Goal: Task Accomplishment & Management: Use online tool/utility

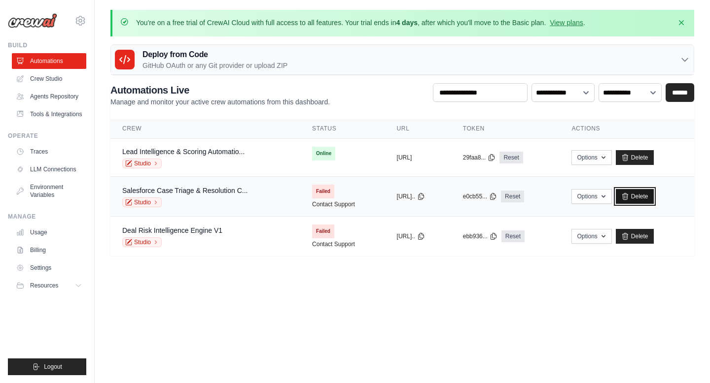
click at [651, 196] on link "Delete" at bounding box center [635, 196] width 38 height 15
click at [654, 197] on link "Delete" at bounding box center [635, 196] width 38 height 15
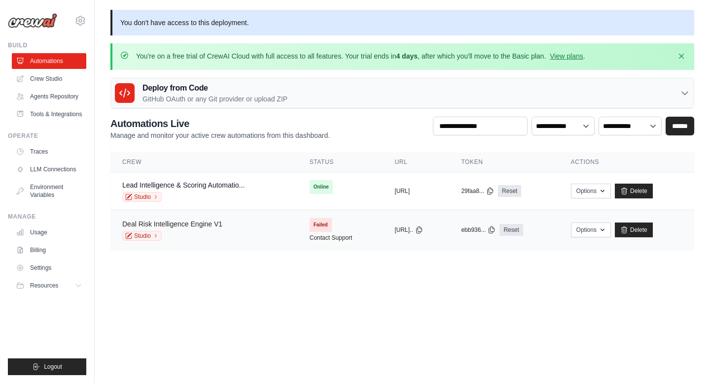
click at [213, 225] on link "Deal Risk Intelligence Engine V1" at bounding box center [172, 224] width 100 height 8
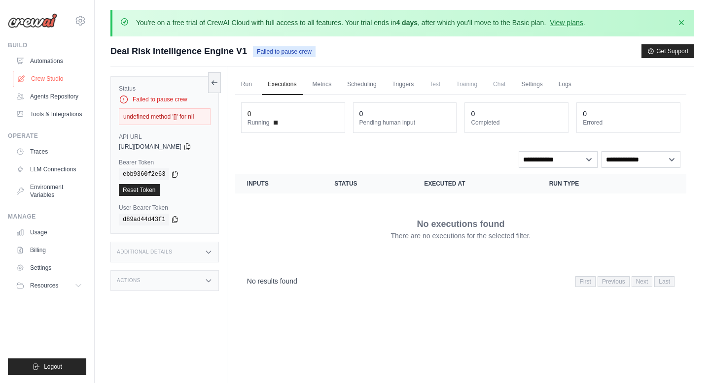
click at [58, 75] on link "Crew Studio" at bounding box center [50, 79] width 74 height 16
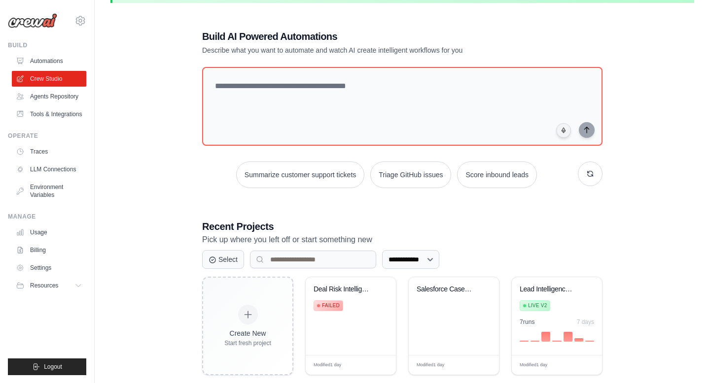
scroll to position [54, 0]
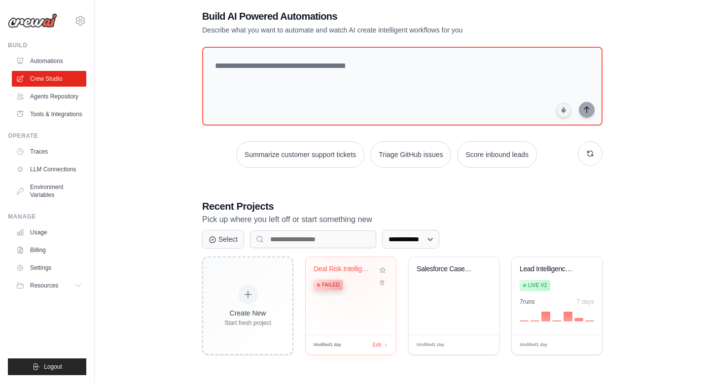
click at [352, 273] on div "Deal Risk Intelligence Engine Failed" at bounding box center [343, 280] width 60 height 30
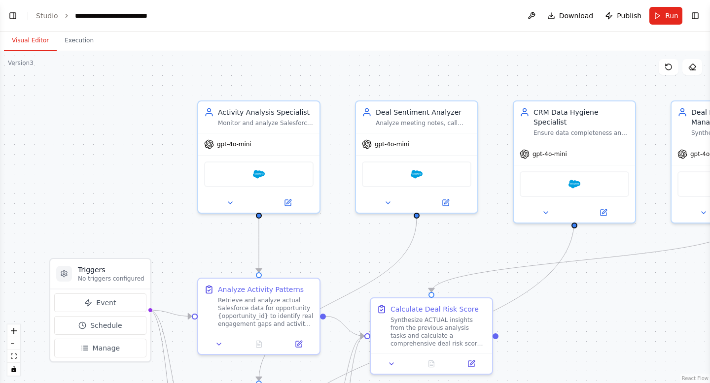
click at [613, 44] on div "Visual Editor Execution" at bounding box center [355, 42] width 710 height 20
click at [622, 16] on span "Publish" at bounding box center [629, 16] width 25 height 10
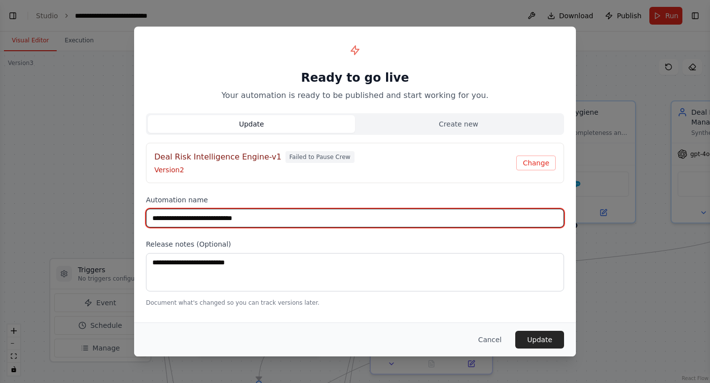
click at [279, 220] on input "**********" at bounding box center [355, 218] width 418 height 19
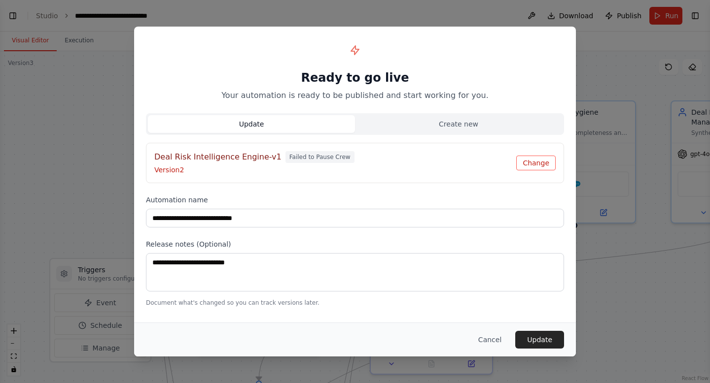
click at [540, 164] on button "Change" at bounding box center [535, 163] width 39 height 15
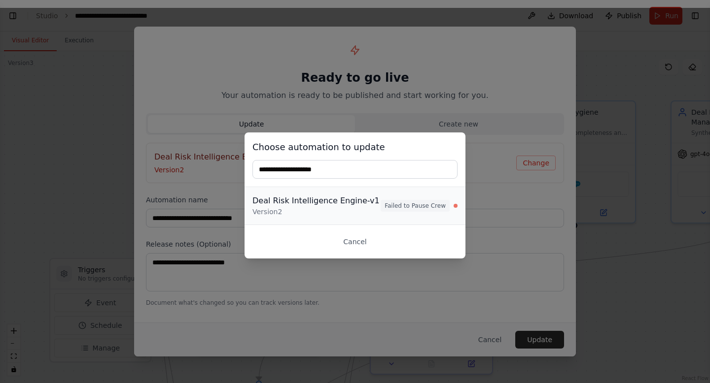
click at [364, 204] on div "Deal Risk Intelligence Engine-v1" at bounding box center [316, 201] width 128 height 12
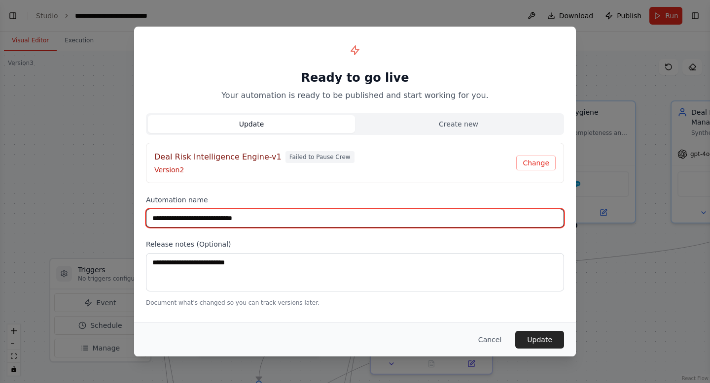
click at [352, 217] on input "**********" at bounding box center [355, 218] width 418 height 19
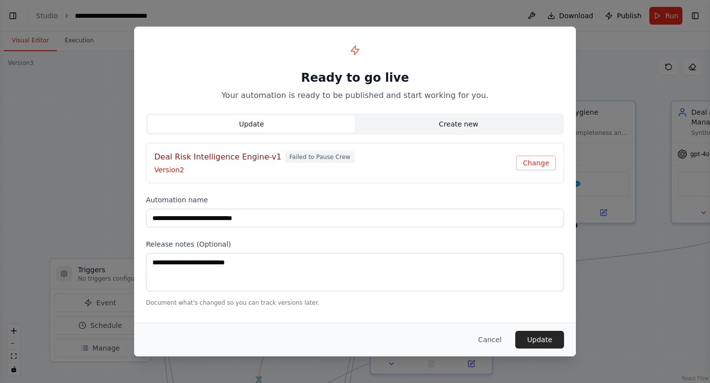
click at [438, 127] on button "Create new" at bounding box center [458, 124] width 207 height 18
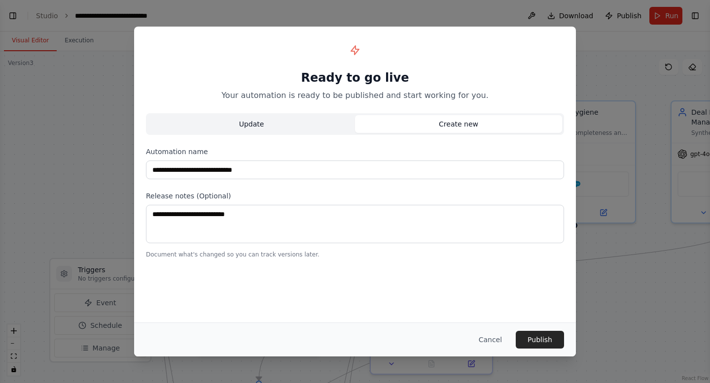
click at [301, 122] on button "Update" at bounding box center [251, 124] width 207 height 18
type input "**********"
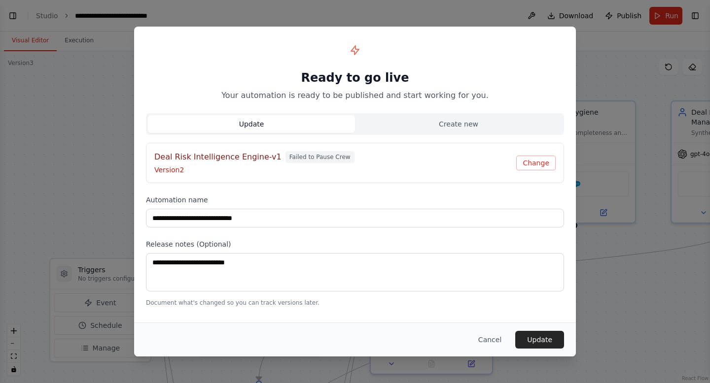
click at [289, 228] on div "**********" at bounding box center [355, 173] width 442 height 292
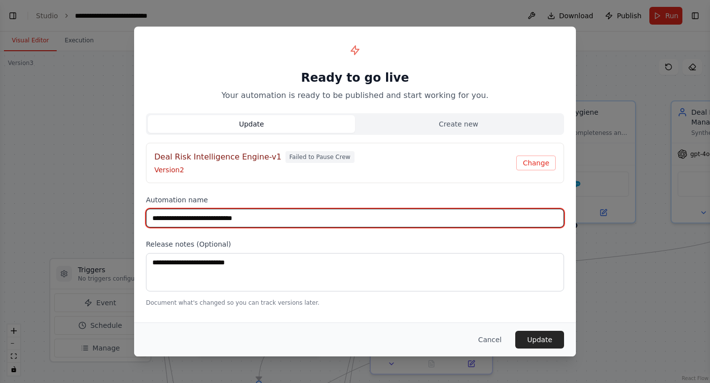
click at [301, 213] on input "**********" at bounding box center [355, 218] width 418 height 19
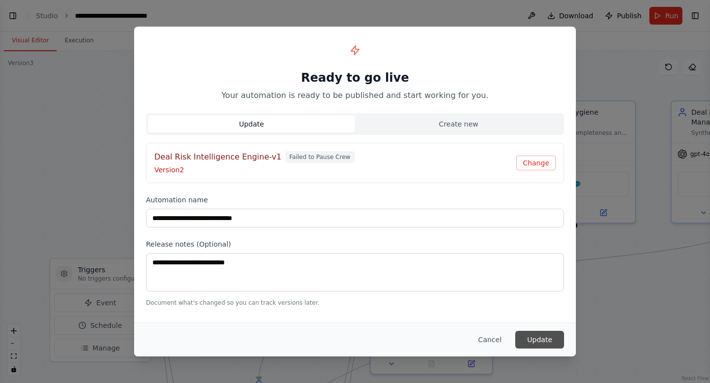
click at [540, 336] on button "Update" at bounding box center [539, 340] width 49 height 18
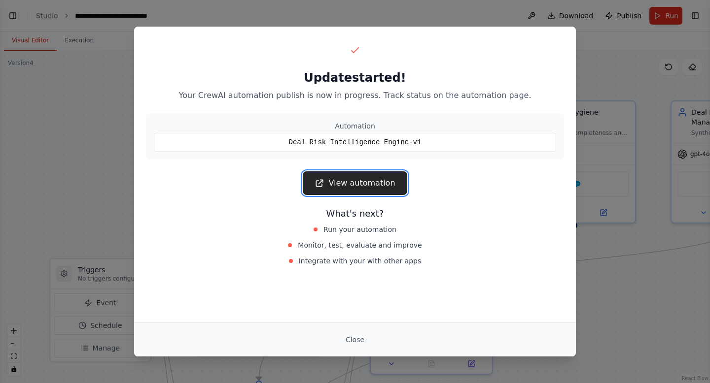
click at [379, 186] on link "View automation" at bounding box center [355, 184] width 104 height 24
click at [358, 340] on button "Close" at bounding box center [355, 340] width 34 height 18
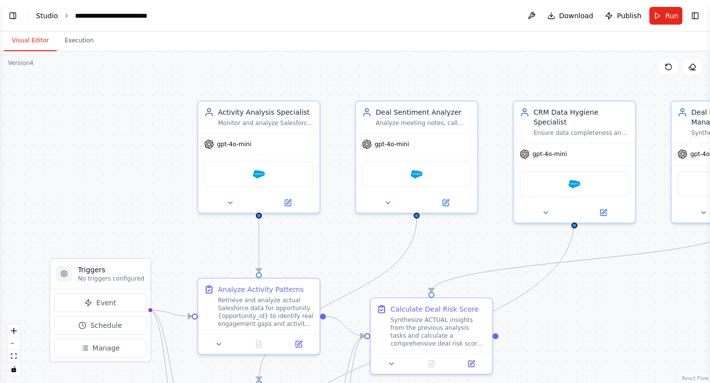
click at [54, 18] on link "Studio" at bounding box center [47, 16] width 22 height 8
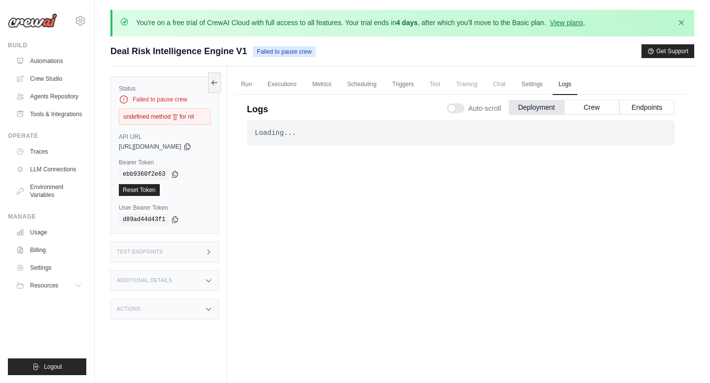
click at [55, 50] on div "Build Automations Crew Studio Agents Repository Tools & Integrations" at bounding box center [47, 81] width 78 height 81
click at [54, 56] on link "Automations" at bounding box center [50, 61] width 74 height 16
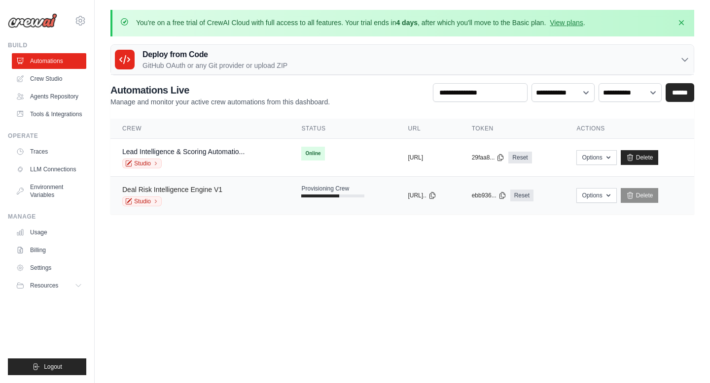
click at [207, 186] on link "Deal Risk Intelligence Engine V1" at bounding box center [172, 190] width 100 height 8
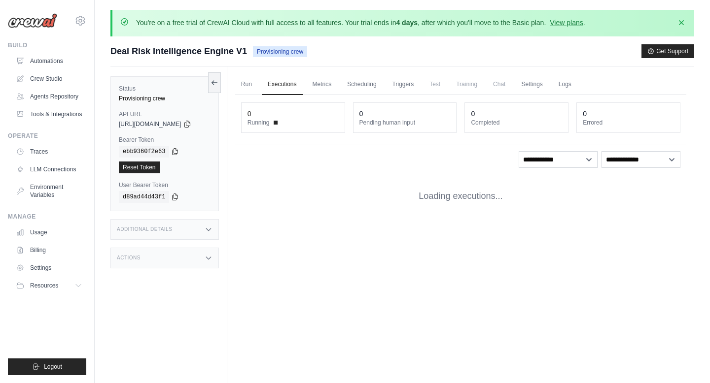
click at [210, 149] on div "ebb9360f2e63" at bounding box center [165, 152] width 92 height 12
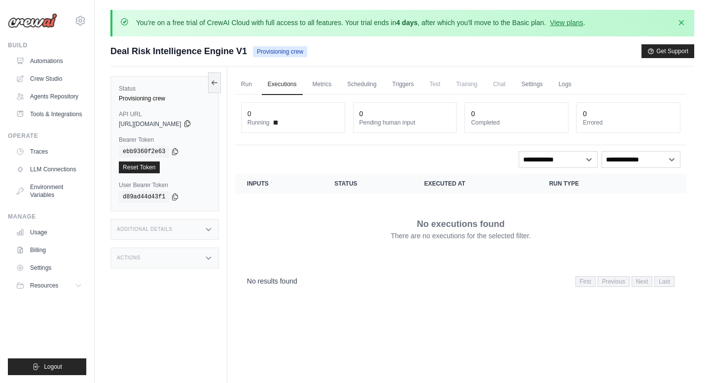
click at [191, 125] on icon at bounding box center [187, 124] width 8 height 8
click at [177, 195] on icon at bounding box center [174, 197] width 5 height 6
drag, startPoint x: 232, startPoint y: 52, endPoint x: 107, endPoint y: 51, distance: 124.7
click at [107, 51] on div "You're on a free trial of CrewAI Cloud with full access to all features. Your t…" at bounding box center [402, 230] width 615 height 440
copy span "Deal Risk Intelligence Engine"
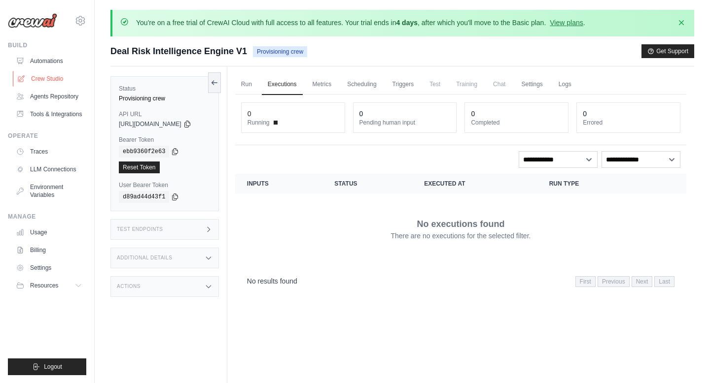
click at [60, 73] on link "Crew Studio" at bounding box center [50, 79] width 74 height 16
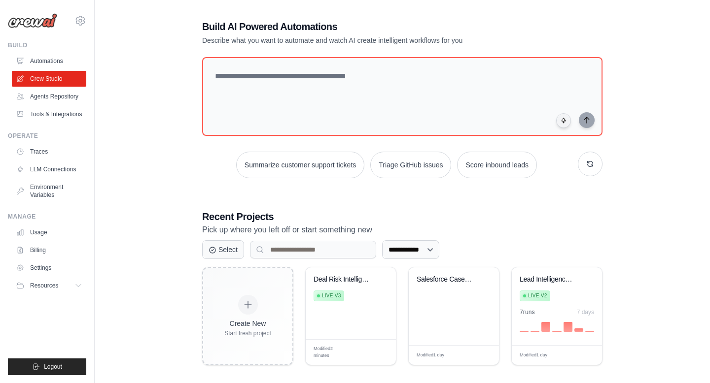
scroll to position [54, 0]
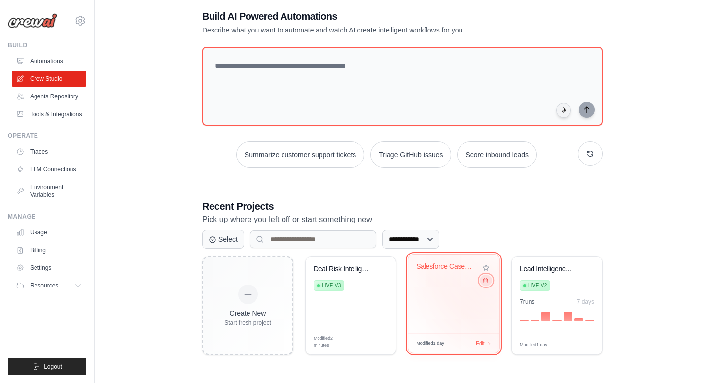
click at [485, 283] on icon at bounding box center [485, 280] width 4 height 5
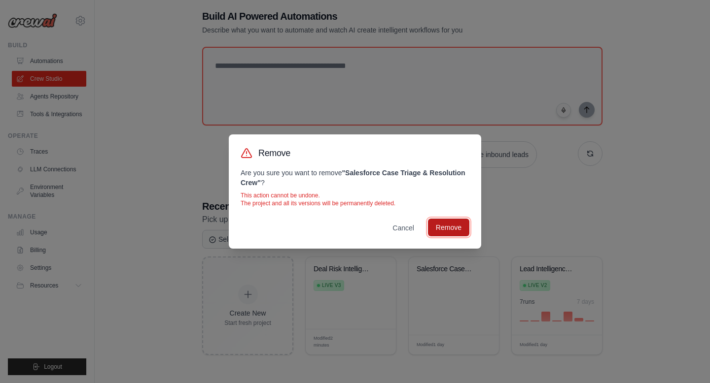
click at [448, 230] on button "Remove" at bounding box center [448, 228] width 41 height 18
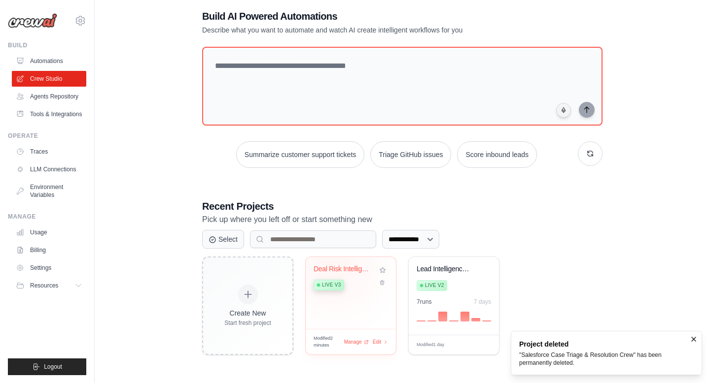
click at [334, 265] on div "Deal Risk Intelligence Engine" at bounding box center [343, 269] width 60 height 9
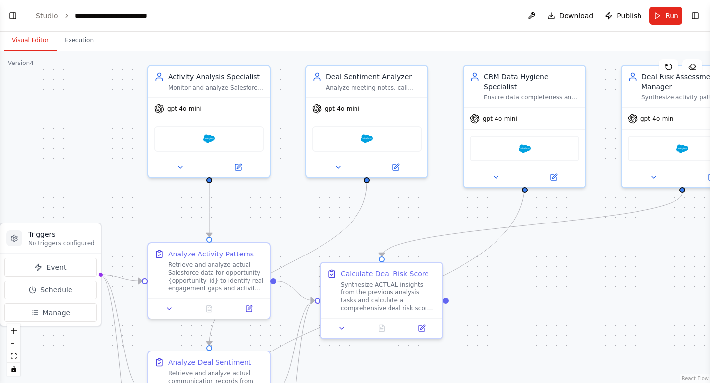
drag, startPoint x: 138, startPoint y: 214, endPoint x: 86, endPoint y: 177, distance: 64.7
click at [86, 177] on div ".deletable-edge-delete-btn { width: 20px; height: 20px; border: 0px solid #ffff…" at bounding box center [355, 217] width 710 height 332
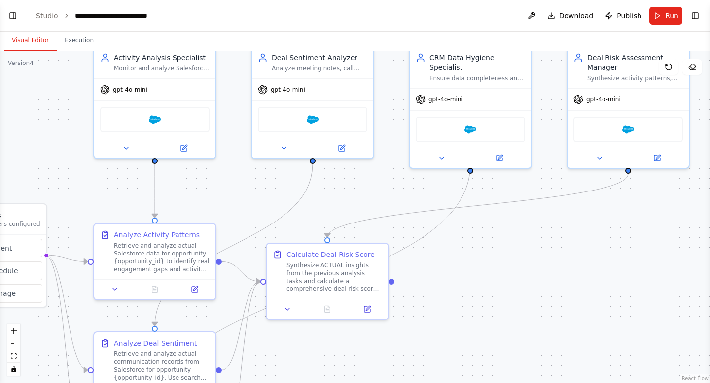
drag, startPoint x: 288, startPoint y: 217, endPoint x: 237, endPoint y: 199, distance: 55.0
click at [237, 199] on div ".deletable-edge-delete-btn { width: 20px; height: 20px; border: 0px solid #ffff…" at bounding box center [355, 217] width 710 height 332
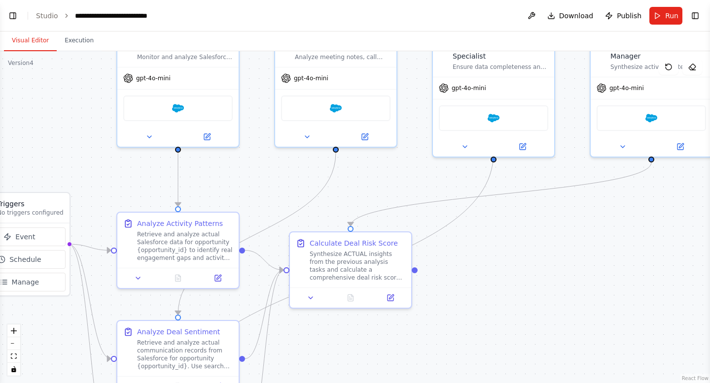
drag, startPoint x: 493, startPoint y: 309, endPoint x: 526, endPoint y: 296, distance: 35.9
click at [526, 296] on div ".deletable-edge-delete-btn { width: 20px; height: 20px; border: 0px solid #ffff…" at bounding box center [355, 217] width 710 height 332
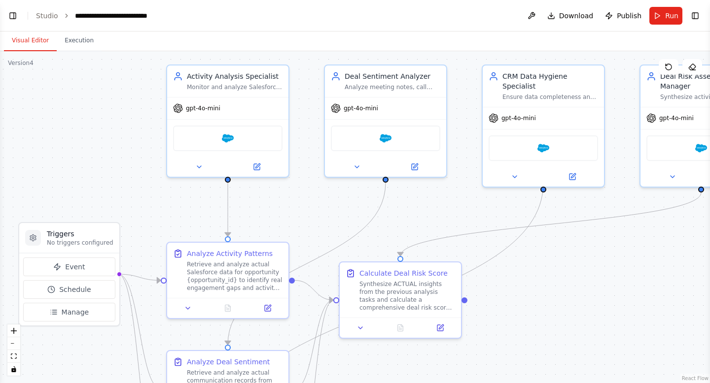
drag, startPoint x: 526, startPoint y: 296, endPoint x: 566, endPoint y: 329, distance: 51.8
click at [566, 329] on div ".deletable-edge-delete-btn { width: 20px; height: 20px; border: 0px solid #ffff…" at bounding box center [355, 217] width 710 height 332
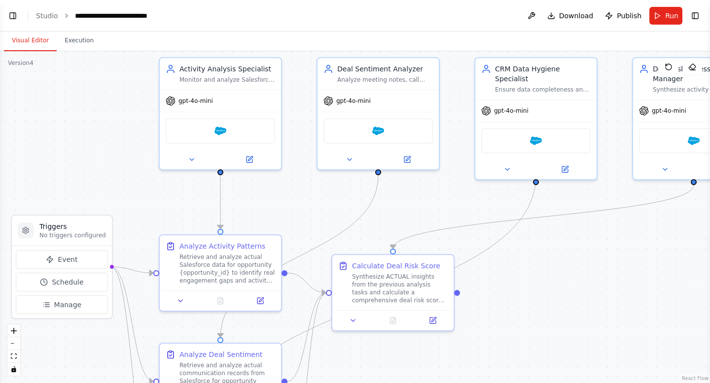
drag, startPoint x: 167, startPoint y: 205, endPoint x: 159, endPoint y: 196, distance: 12.2
click at [159, 196] on div ".deletable-edge-delete-btn { width: 20px; height: 20px; border: 0px solid #ffff…" at bounding box center [355, 217] width 710 height 332
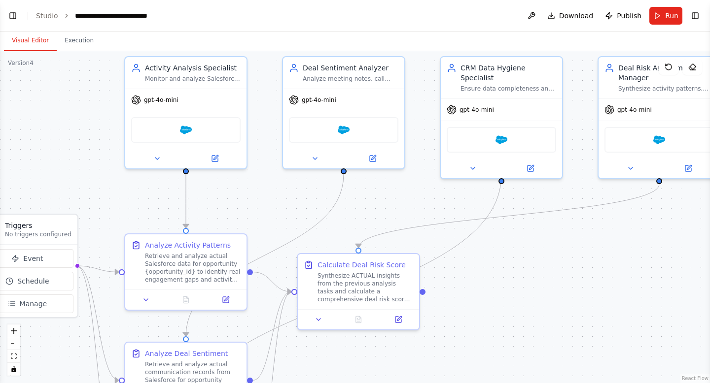
drag, startPoint x: 159, startPoint y: 196, endPoint x: 122, endPoint y: 197, distance: 37.0
click at [122, 197] on div ".deletable-edge-delete-btn { width: 20px; height: 20px; border: 0px solid #ffff…" at bounding box center [355, 217] width 710 height 332
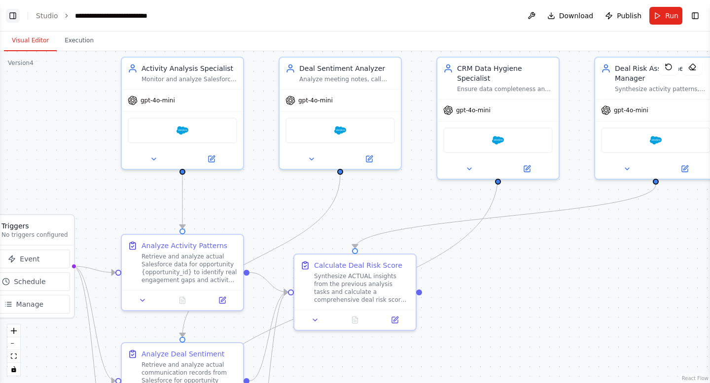
click at [17, 13] on button "Toggle Left Sidebar" at bounding box center [13, 16] width 14 height 14
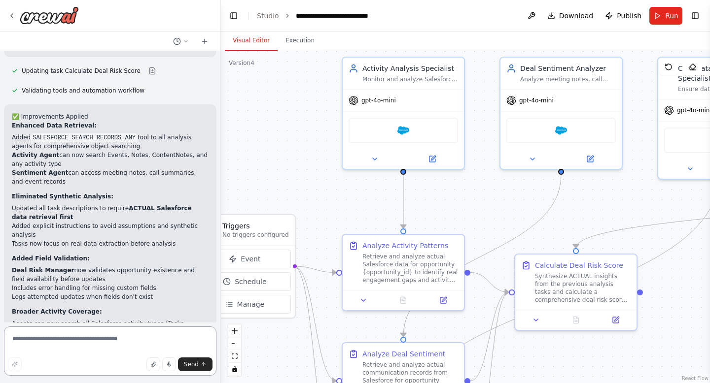
click at [80, 336] on textarea at bounding box center [110, 351] width 212 height 49
type textarea "**********"
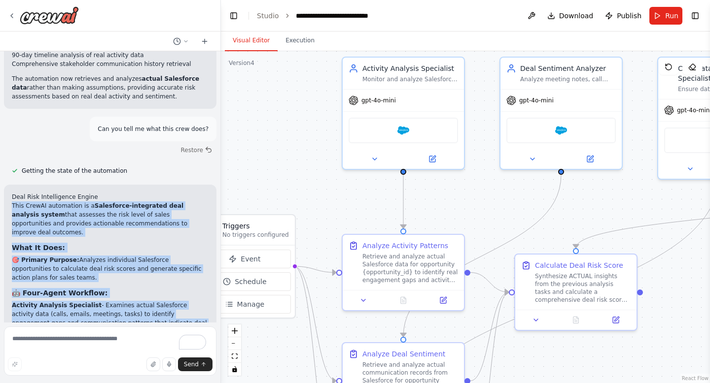
scroll to position [3558, 0]
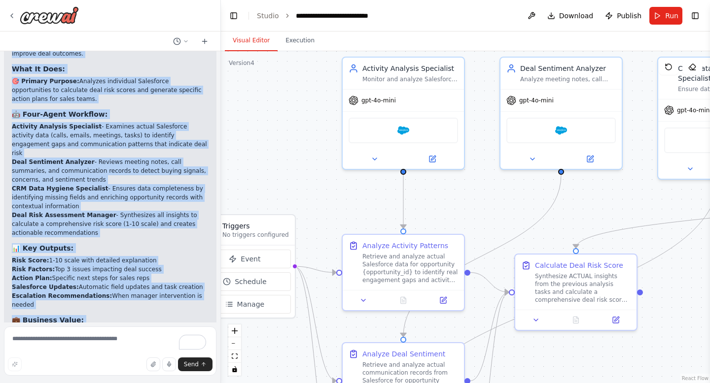
drag, startPoint x: 13, startPoint y: 181, endPoint x: 66, endPoint y: 303, distance: 132.7
click at [66, 303] on div "Deal Risk Intelligence Engine This CrewAI automation is a Salesforce-integrated…" at bounding box center [110, 223] width 197 height 418
copy div "This CrewAI automation is a Salesforce-integrated deal analysis system that ass…"
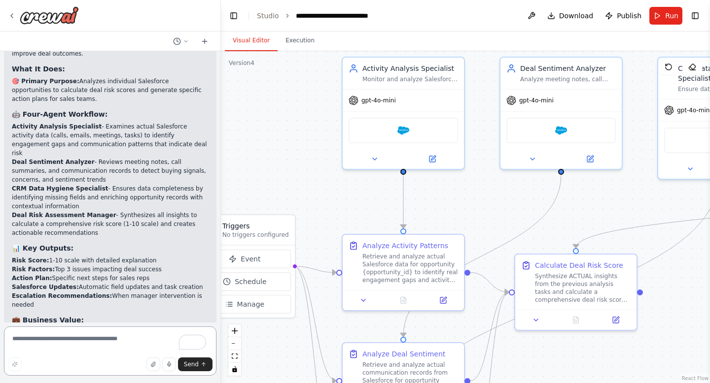
click at [78, 337] on textarea "To enrich screen reader interactions, please activate Accessibility in Grammarl…" at bounding box center [110, 351] width 212 height 49
type textarea "**********"
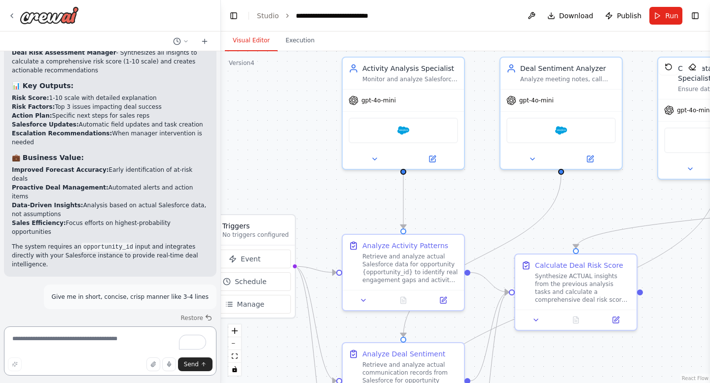
scroll to position [3730, 0]
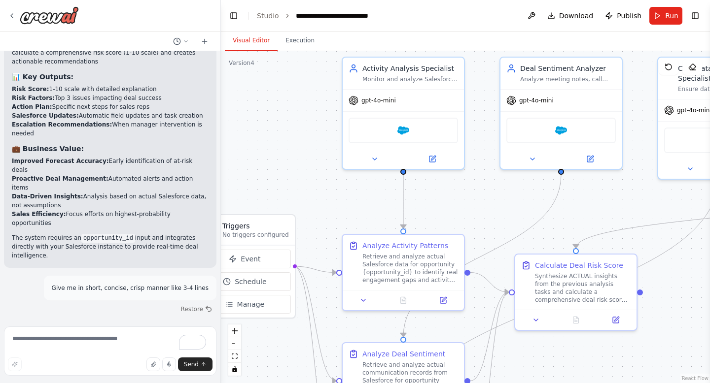
drag, startPoint x: 102, startPoint y: 302, endPoint x: 8, endPoint y: 236, distance: 115.0
click at [8, 324] on div "▶ Thought process Deal Risk Intelligence Engine Analyzes Salesforce opportuniti…" at bounding box center [110, 381] width 212 height 115
copy div "Analyzes Salesforce opportunities to predict deal risk and improve forecast acc…"
click at [669, 11] on span "Run" at bounding box center [671, 16] width 13 height 10
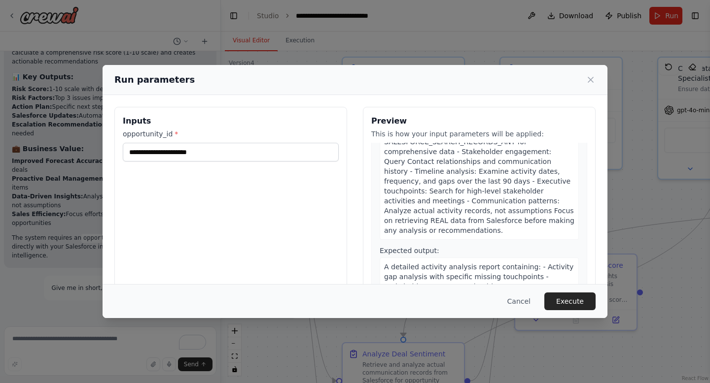
scroll to position [0, 0]
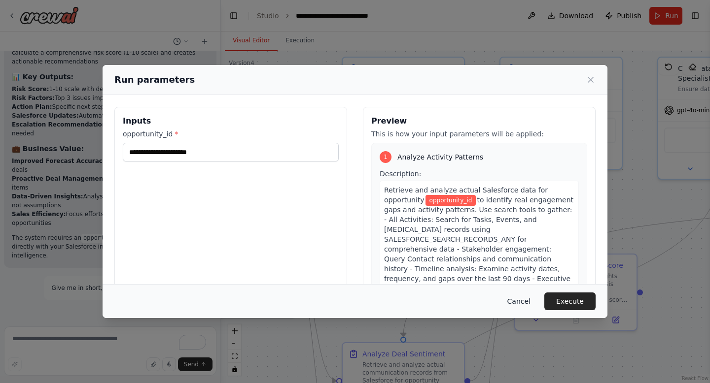
click at [514, 302] on button "Cancel" at bounding box center [518, 302] width 39 height 18
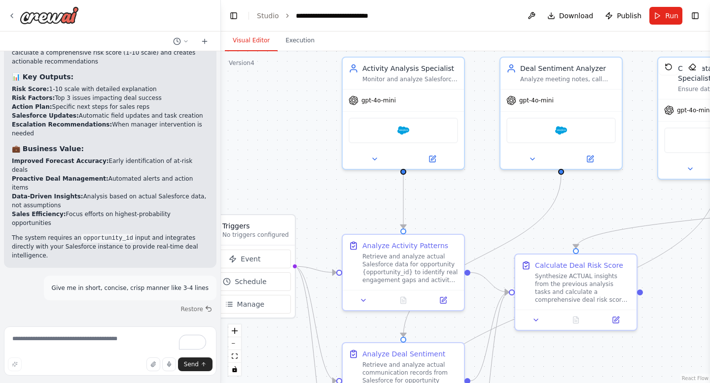
drag, startPoint x: 278, startPoint y: 149, endPoint x: 226, endPoint y: 150, distance: 51.8
click at [226, 150] on div ".deletable-edge-delete-btn { width: 20px; height: 20px; border: 0px solid #ffff…" at bounding box center [465, 217] width 489 height 332
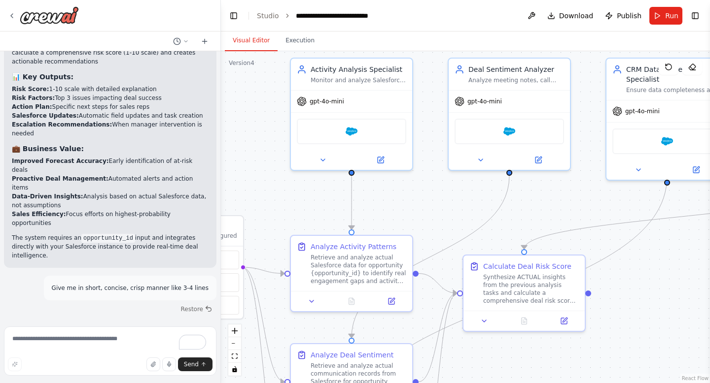
click at [695, 8] on header "**********" at bounding box center [465, 16] width 489 height 32
click at [695, 15] on button "Toggle Right Sidebar" at bounding box center [695, 16] width 14 height 14
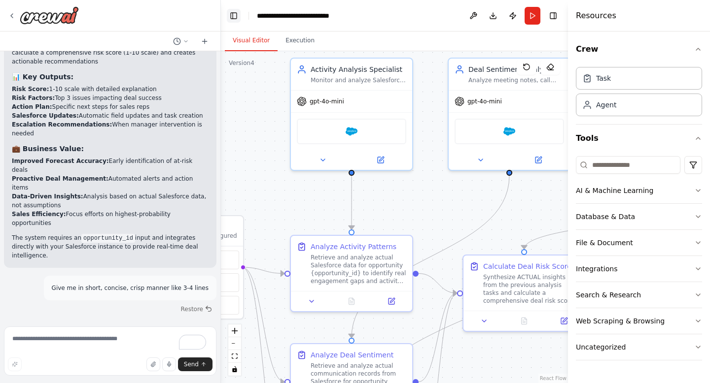
click at [229, 22] on button "Toggle Left Sidebar" at bounding box center [234, 16] width 14 height 14
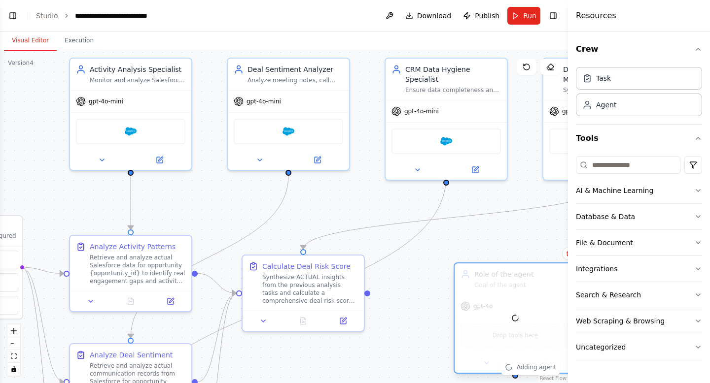
drag, startPoint x: 514, startPoint y: 283, endPoint x: 494, endPoint y: 278, distance: 20.8
click at [494, 278] on div at bounding box center [514, 318] width 121 height 109
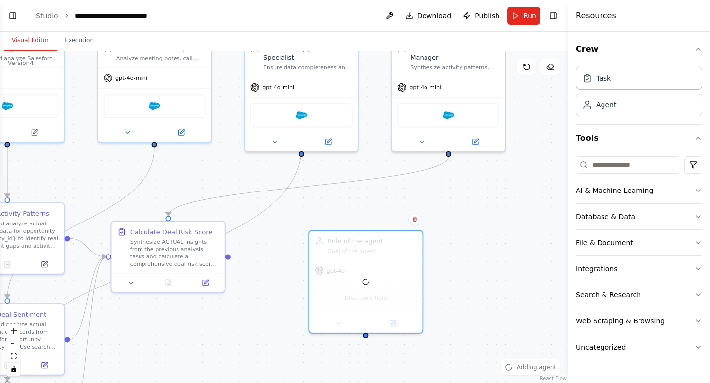
drag, startPoint x: 506, startPoint y: 244, endPoint x: 357, endPoint y: 211, distance: 152.5
click at [357, 211] on div ".deletable-edge-delete-btn { width: 20px; height: 20px; border: 0px solid #ffff…" at bounding box center [284, 217] width 568 height 332
click at [608, 348] on div "Uncategorized" at bounding box center [601, 348] width 50 height 10
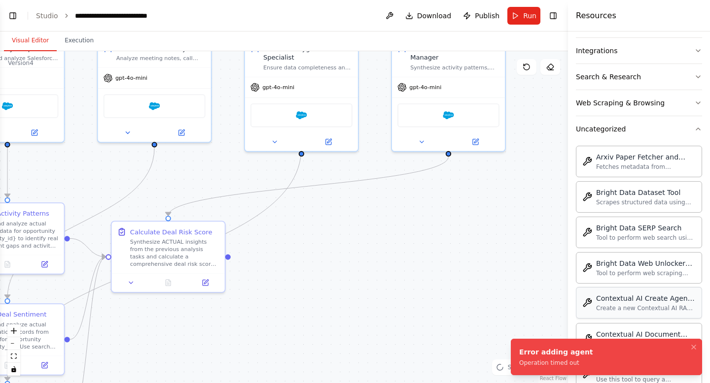
scroll to position [172, 0]
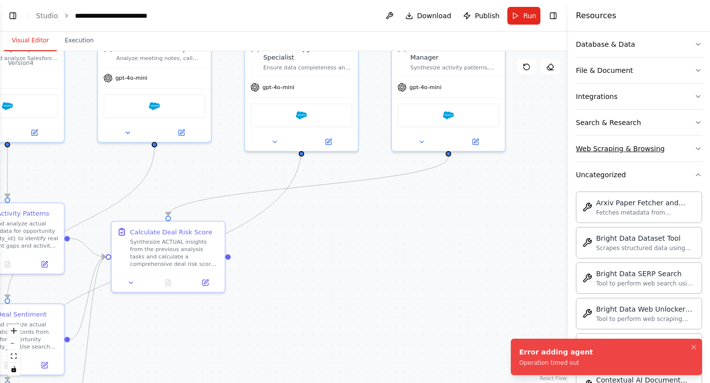
click at [609, 147] on div "Web Scraping & Browsing" at bounding box center [620, 149] width 89 height 10
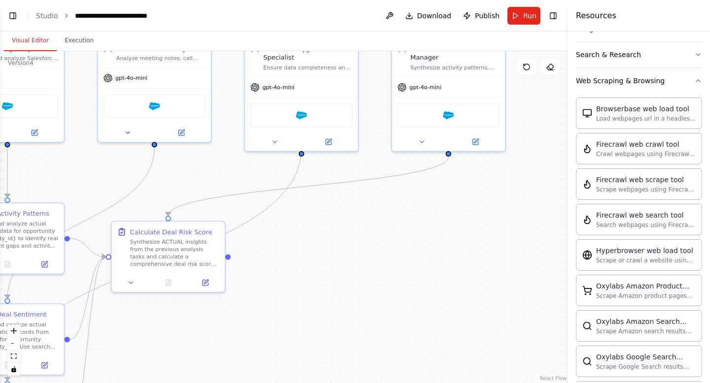
scroll to position [0, 0]
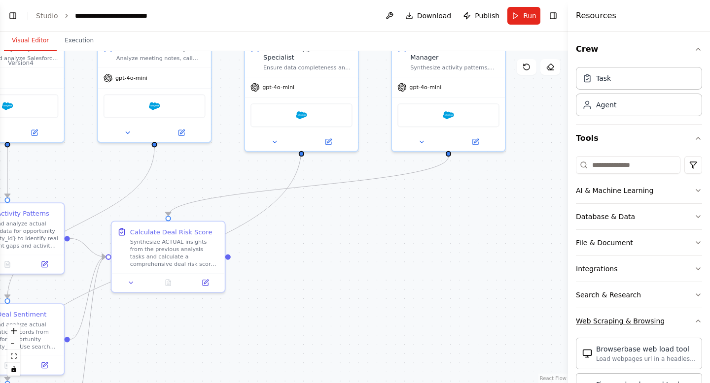
click at [607, 317] on div "Web Scraping & Browsing" at bounding box center [620, 321] width 89 height 10
click at [611, 214] on div "Database & Data" at bounding box center [605, 217] width 59 height 10
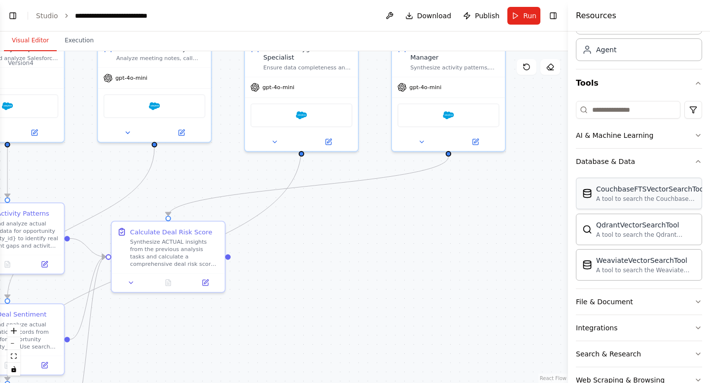
scroll to position [122, 0]
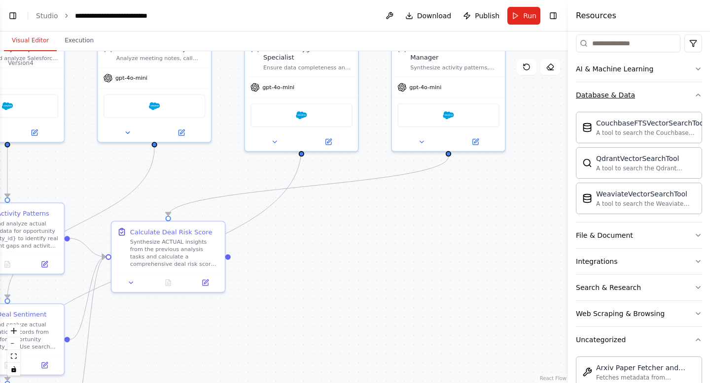
click at [611, 100] on div "Database & Data" at bounding box center [605, 95] width 59 height 10
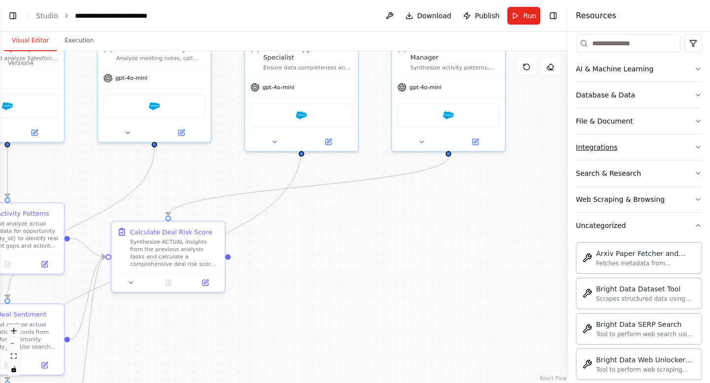
click at [617, 146] on button "Integrations" at bounding box center [639, 148] width 126 height 26
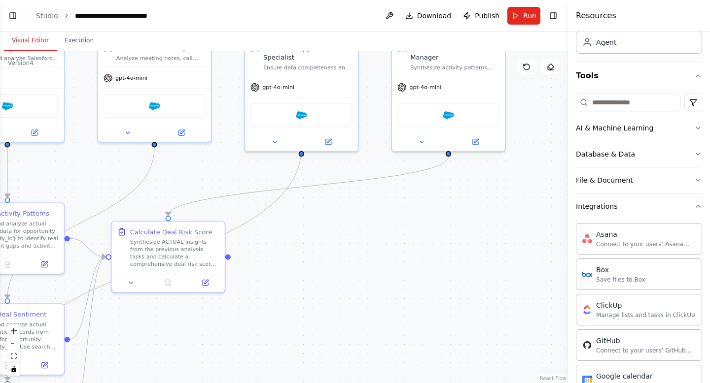
scroll to position [0, 0]
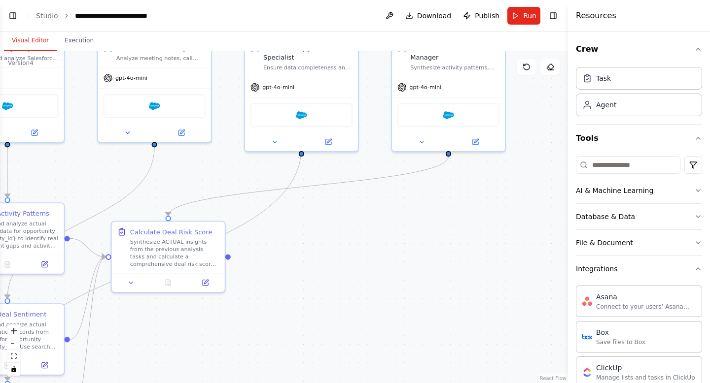
click at [639, 278] on button "Integrations" at bounding box center [639, 269] width 126 height 26
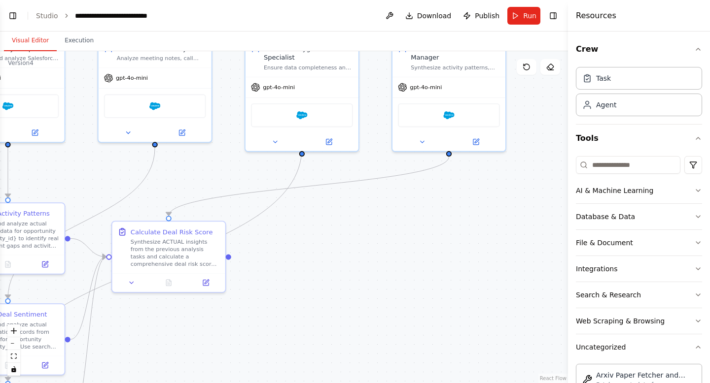
drag, startPoint x: 358, startPoint y: 236, endPoint x: 449, endPoint y: 268, distance: 97.1
click at [453, 268] on div ".deletable-edge-delete-btn { width: 20px; height: 20px; border: 0px solid #ffff…" at bounding box center [284, 217] width 568 height 332
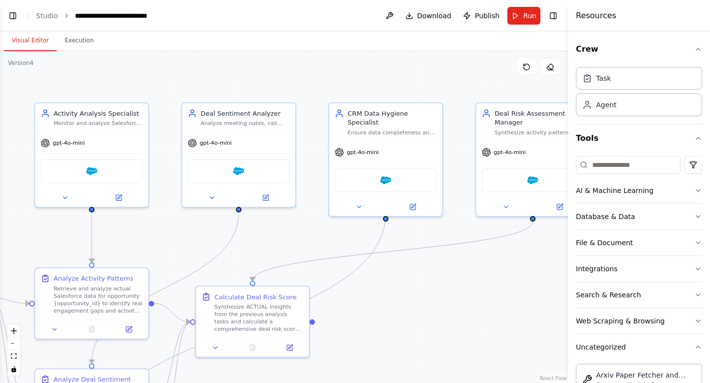
drag, startPoint x: 333, startPoint y: 196, endPoint x: 322, endPoint y: 229, distance: 34.8
click at [322, 229] on div ".deletable-edge-delete-btn { width: 20px; height: 20px; border: 0px solid #ffff…" at bounding box center [284, 217] width 568 height 332
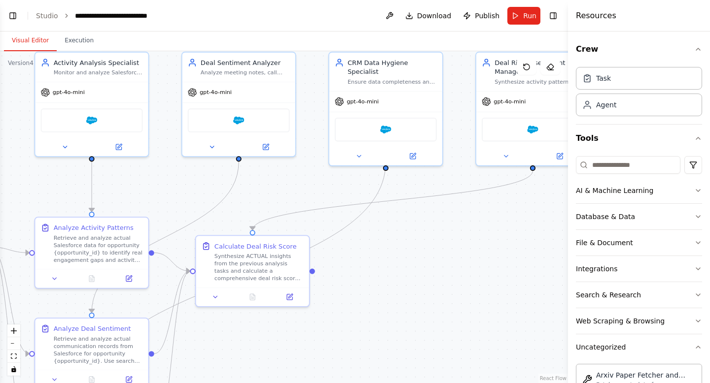
drag, startPoint x: 395, startPoint y: 312, endPoint x: 397, endPoint y: 220, distance: 91.7
click at [397, 220] on div ".deletable-edge-delete-btn { width: 20px; height: 20px; border: 0px solid #ffff…" at bounding box center [284, 217] width 568 height 332
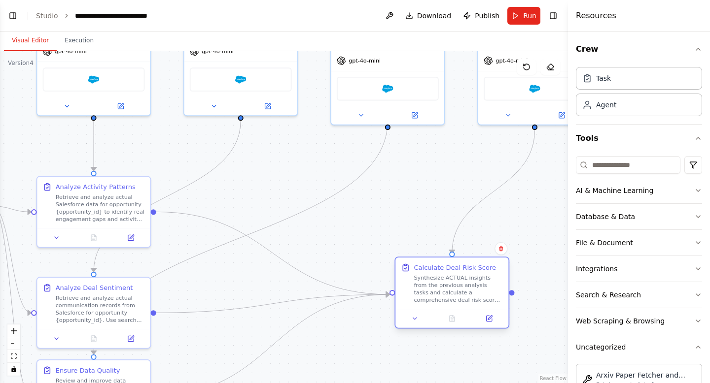
drag, startPoint x: 267, startPoint y: 235, endPoint x: 467, endPoint y: 302, distance: 211.5
click at [467, 302] on div "Synthesize ACTUAL insights from the previous analysis tasks and calculate a com…" at bounding box center [457, 290] width 89 height 30
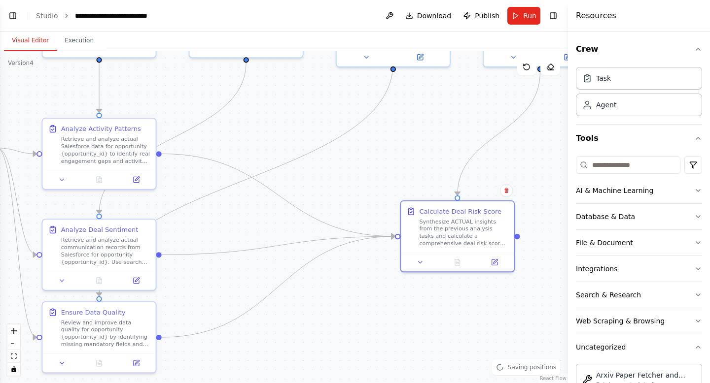
drag, startPoint x: 388, startPoint y: 245, endPoint x: 393, endPoint y: 187, distance: 58.4
click at [393, 187] on div ".deletable-edge-delete-btn { width: 20px; height: 20px; border: 0px solid #ffff…" at bounding box center [284, 217] width 568 height 332
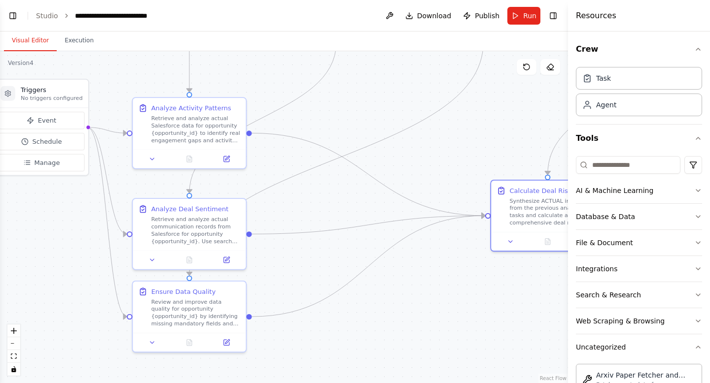
drag, startPoint x: 313, startPoint y: 186, endPoint x: 403, endPoint y: 165, distance: 92.1
click at [403, 165] on div ".deletable-edge-delete-btn { width: 20px; height: 20px; border: 0px solid #ffff…" at bounding box center [284, 217] width 568 height 332
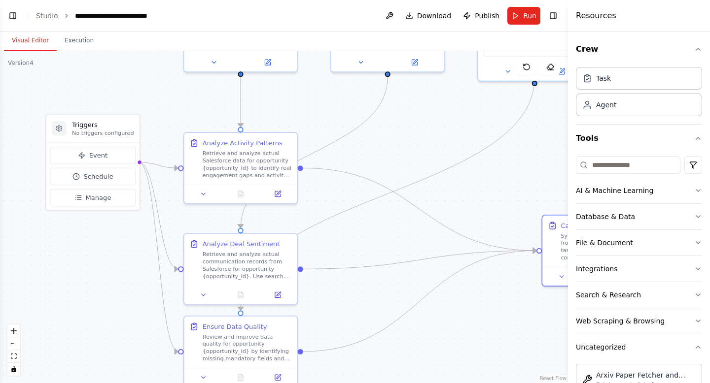
drag, startPoint x: 309, startPoint y: 202, endPoint x: 368, endPoint y: 240, distance: 70.7
click at [368, 240] on div ".deletable-edge-delete-btn { width: 20px; height: 20px; border: 0px solid #ffff…" at bounding box center [284, 217] width 568 height 332
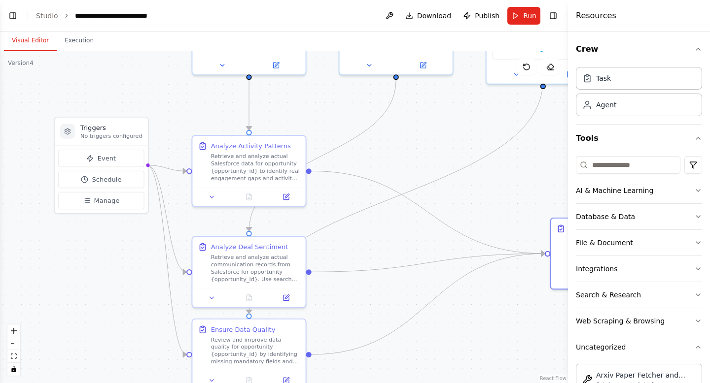
drag, startPoint x: 320, startPoint y: 118, endPoint x: 320, endPoint y: 129, distance: 10.3
click at [320, 129] on div ".deletable-edge-delete-btn { width: 20px; height: 20px; border: 0px solid #ffff…" at bounding box center [284, 217] width 568 height 332
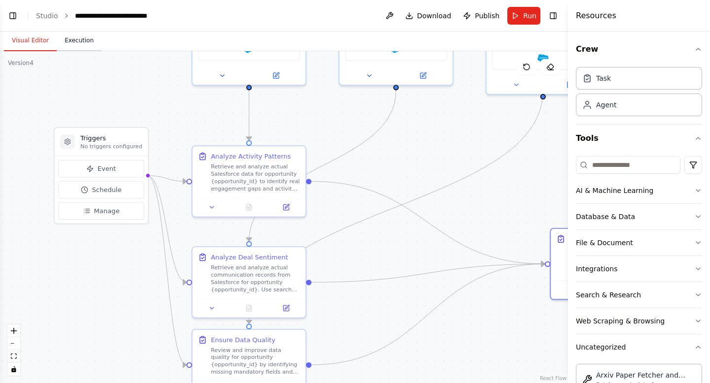
click at [77, 42] on button "Execution" at bounding box center [79, 41] width 45 height 21
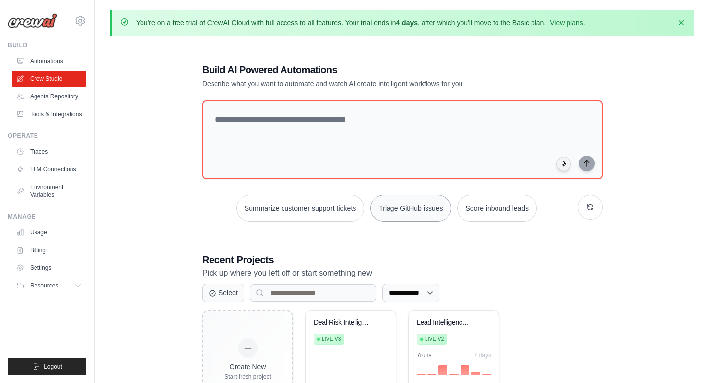
scroll to position [54, 0]
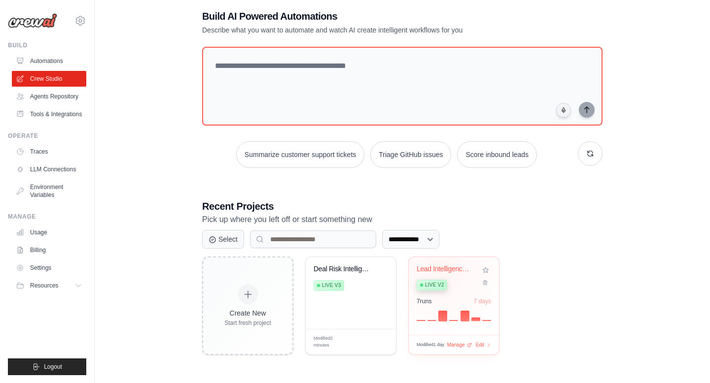
click at [443, 269] on div "Lead Intelligence & Scoring Automat..." at bounding box center [446, 269] width 60 height 9
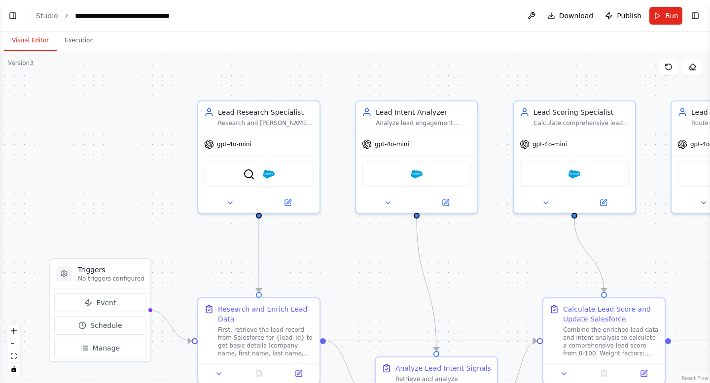
scroll to position [3965, 0]
click at [13, 17] on button "Toggle Left Sidebar" at bounding box center [13, 16] width 14 height 14
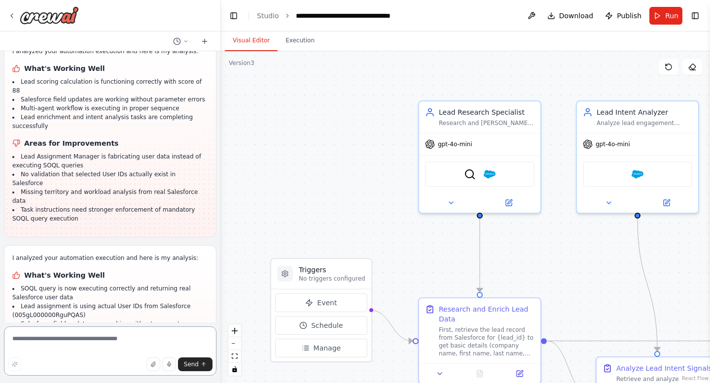
click at [74, 341] on textarea at bounding box center [110, 351] width 212 height 49
type textarea "**********"
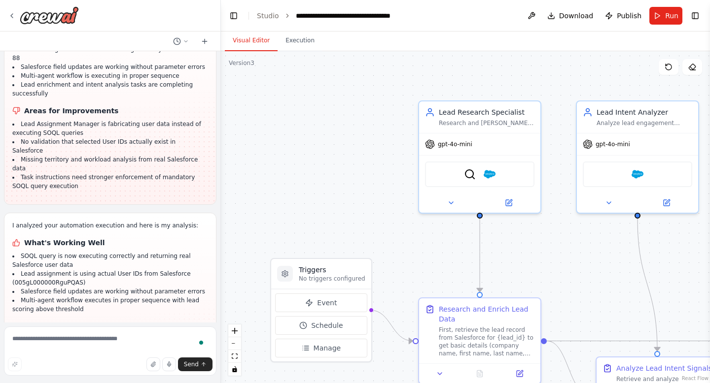
scroll to position [4014, 0]
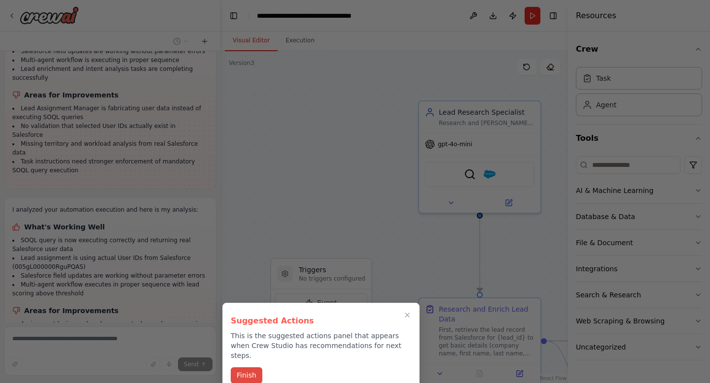
click at [252, 368] on button "Finish" at bounding box center [247, 376] width 32 height 16
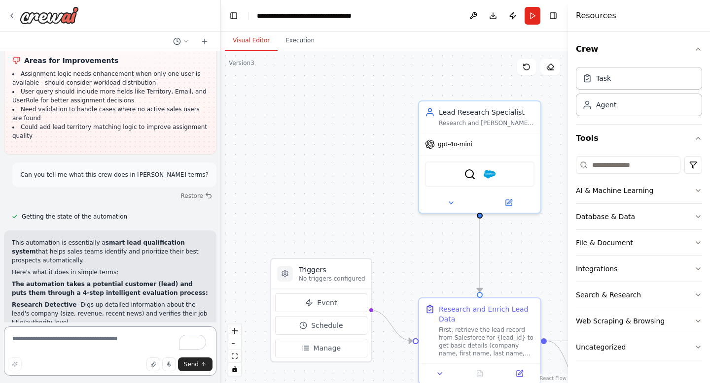
scroll to position [4273, 0]
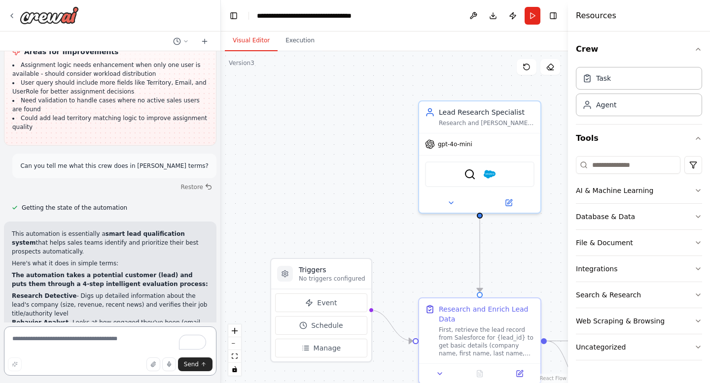
click at [103, 337] on textarea "To enrich screen reader interactions, please activate Accessibility in Grammarl…" at bounding box center [110, 351] width 212 height 49
paste textarea "**********"
type textarea "**********"
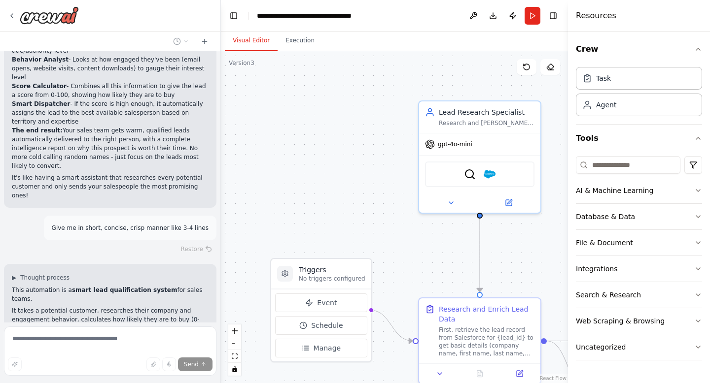
scroll to position [4545, 0]
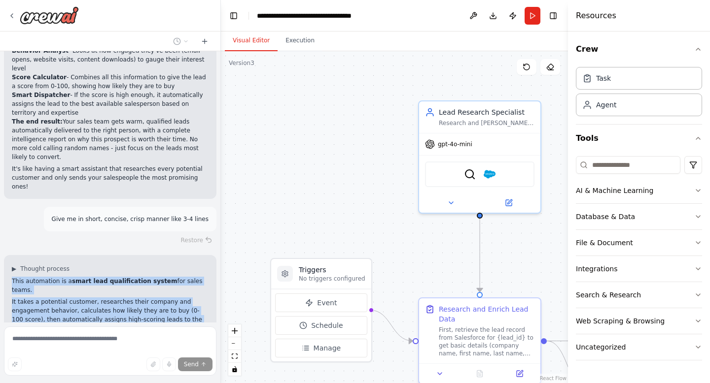
drag, startPoint x: 9, startPoint y: 126, endPoint x: 206, endPoint y: 184, distance: 205.7
click at [206, 255] on div "▶ Thought process This automation is a smart lead qualification system for sale…" at bounding box center [110, 312] width 212 height 115
copy div "This automation is a smart lead qualification system for sales teams. It takes …"
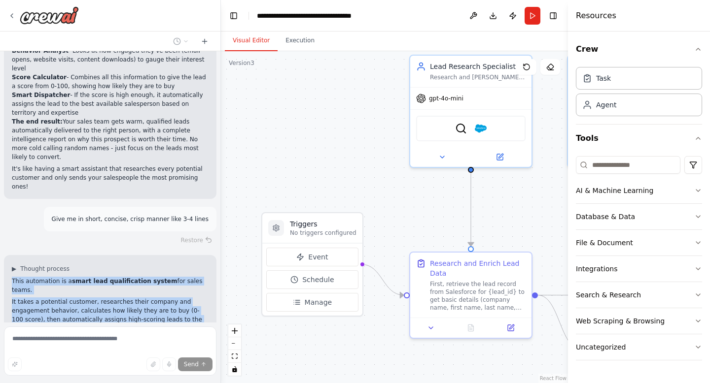
drag, startPoint x: 280, startPoint y: 208, endPoint x: 265, endPoint y: 139, distance: 70.6
click at [265, 139] on div ".deletable-edge-delete-btn { width: 20px; height: 20px; border: 0px solid #ffff…" at bounding box center [394, 217] width 347 height 332
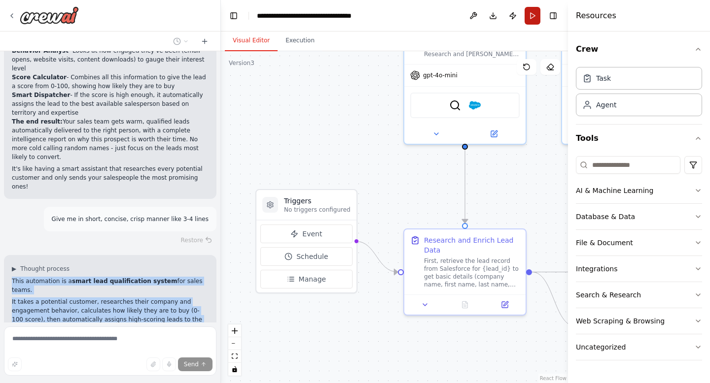
click at [532, 17] on button "Run" at bounding box center [532, 16] width 16 height 18
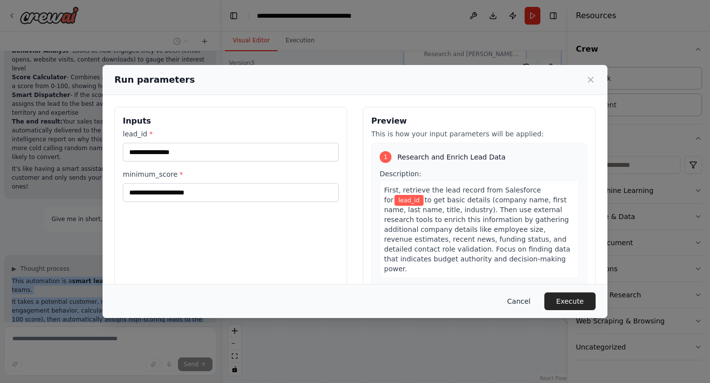
click at [523, 301] on button "Cancel" at bounding box center [518, 302] width 39 height 18
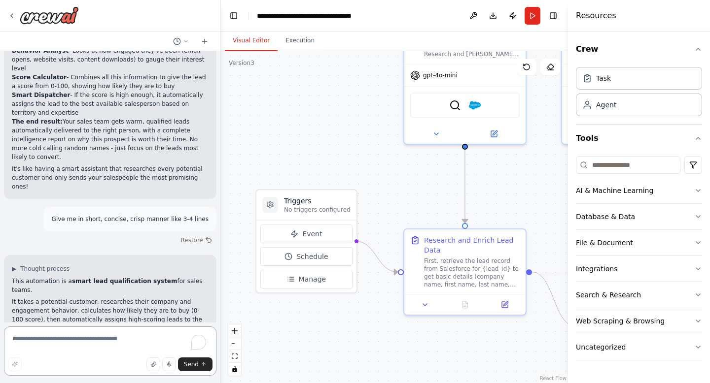
scroll to position [4507, 0]
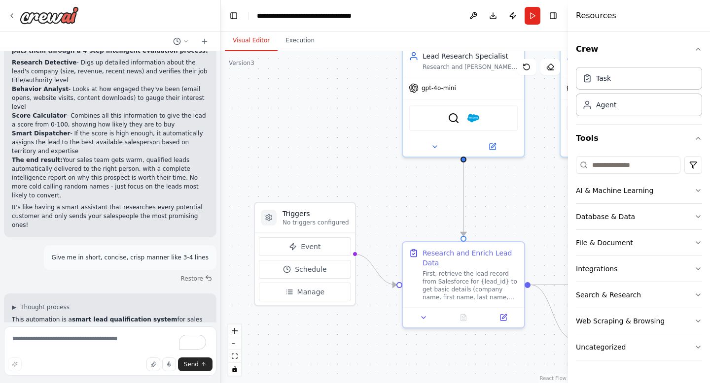
drag, startPoint x: 311, startPoint y: 141, endPoint x: 309, endPoint y: 167, distance: 25.3
click at [309, 166] on div ".deletable-edge-delete-btn { width: 20px; height: 20px; border: 0px solid #ffff…" at bounding box center [394, 217] width 347 height 332
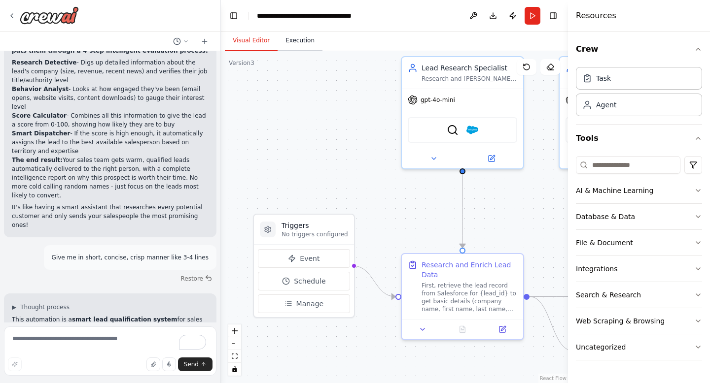
click at [293, 44] on button "Execution" at bounding box center [299, 41] width 45 height 21
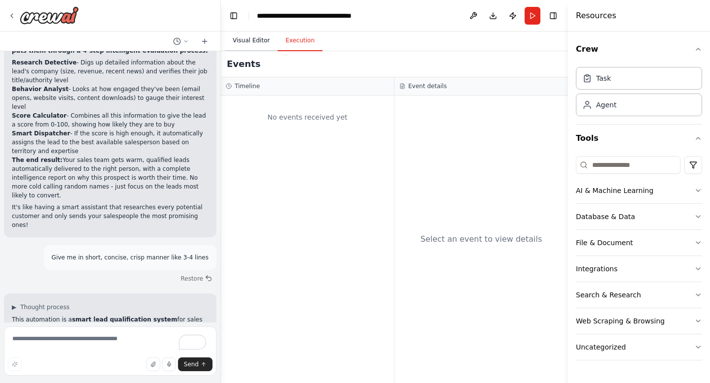
click at [253, 44] on button "Visual Editor" at bounding box center [251, 41] width 53 height 21
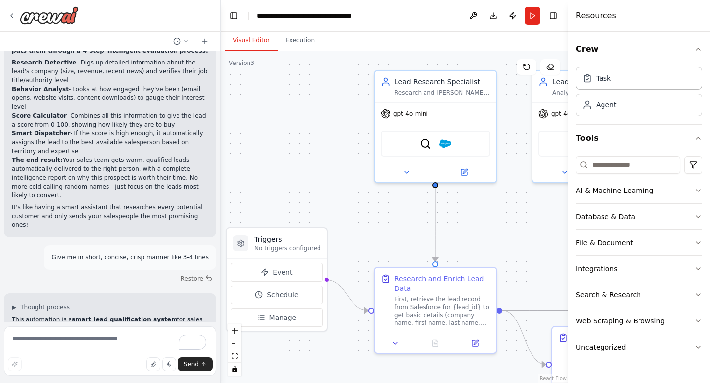
drag, startPoint x: 300, startPoint y: 98, endPoint x: 257, endPoint y: 123, distance: 49.7
click at [257, 123] on div ".deletable-edge-delete-btn { width: 20px; height: 20px; border: 0px solid #ffff…" at bounding box center [394, 217] width 347 height 332
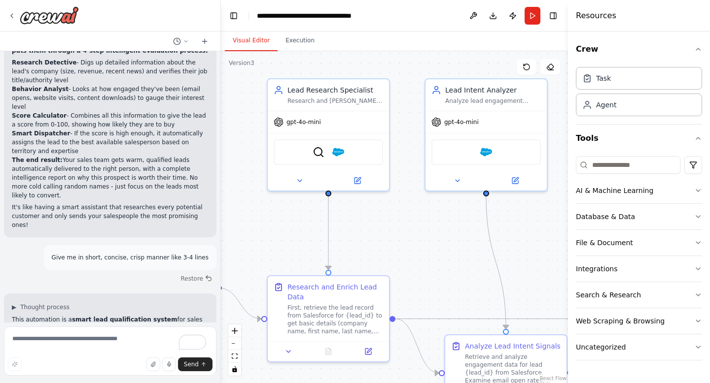
drag, startPoint x: 456, startPoint y: 248, endPoint x: 349, endPoint y: 245, distance: 107.0
click at [352, 245] on div ".deletable-edge-delete-btn { width: 20px; height: 20px; border: 0px solid #ffff…" at bounding box center [394, 217] width 347 height 332
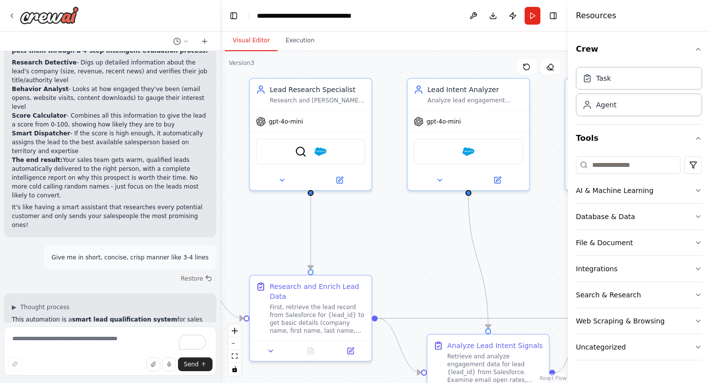
drag, startPoint x: 425, startPoint y: 258, endPoint x: 368, endPoint y: 254, distance: 57.3
click at [368, 254] on div ".deletable-edge-delete-btn { width: 20px; height: 20px; border: 0px solid #ffff…" at bounding box center [394, 217] width 347 height 332
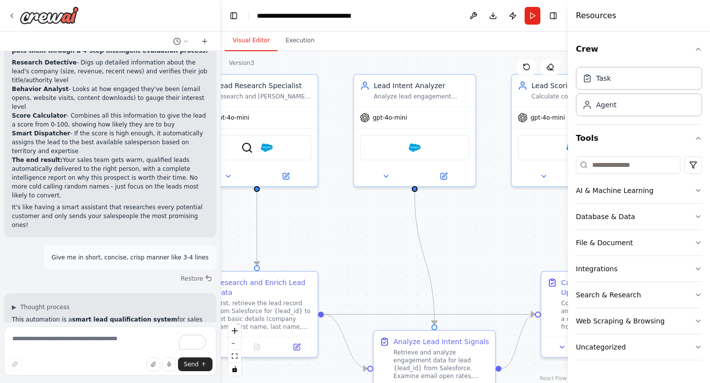
drag, startPoint x: 482, startPoint y: 254, endPoint x: 473, endPoint y: 254, distance: 8.9
click at [474, 254] on div ".deletable-edge-delete-btn { width: 20px; height: 20px; border: 0px solid #ffff…" at bounding box center [394, 217] width 347 height 332
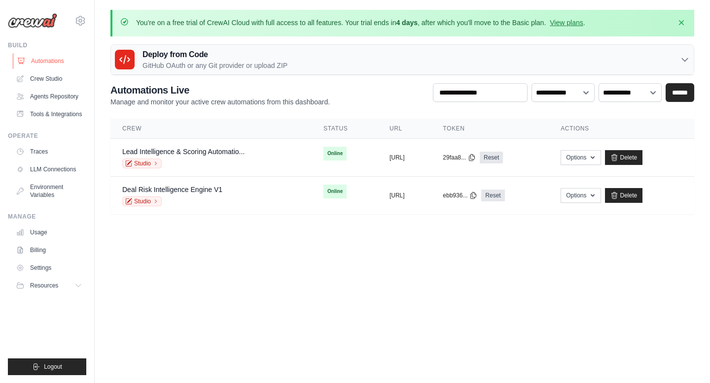
click at [51, 59] on link "Automations" at bounding box center [50, 61] width 74 height 16
click at [206, 186] on link "Deal Risk Intelligence Engine V1" at bounding box center [172, 190] width 100 height 8
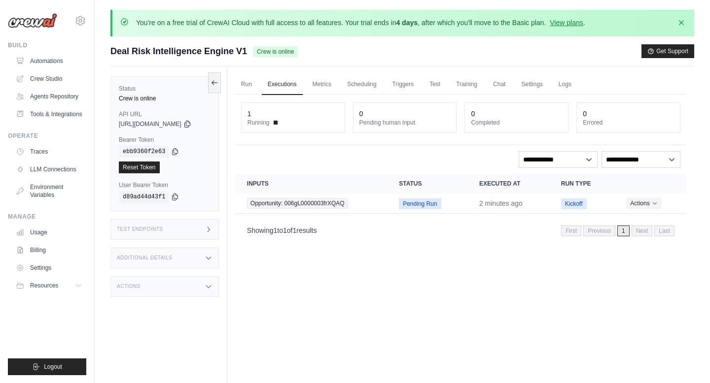
click at [423, 383] on div "Run Executions Metrics Scheduling Triggers Test Training Chat Settings Logs 1 R…" at bounding box center [460, 258] width 467 height 383
click at [371, 204] on div "Opportunity: 006gL0000003frXQAQ" at bounding box center [311, 203] width 128 height 11
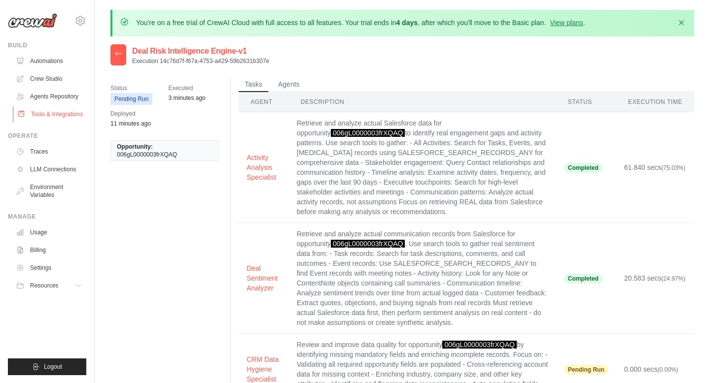
click at [45, 122] on link "Tools & Integrations" at bounding box center [50, 114] width 74 height 16
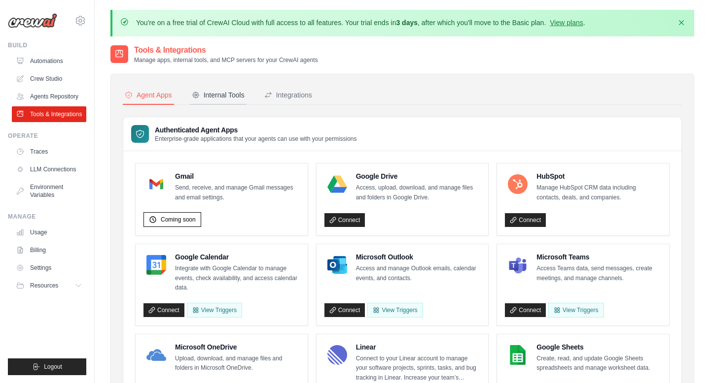
click at [235, 98] on div "Internal Tools" at bounding box center [218, 95] width 53 height 10
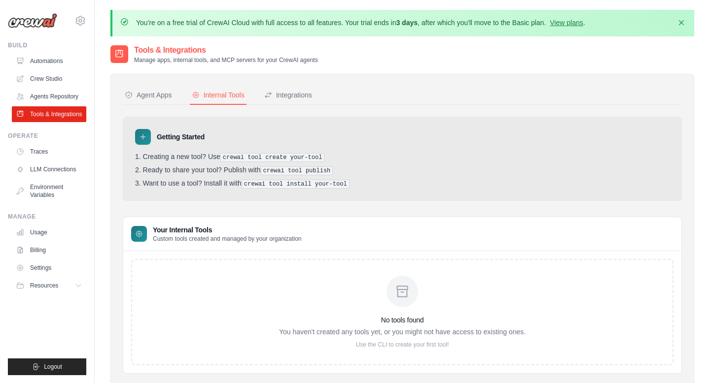
scroll to position [54, 0]
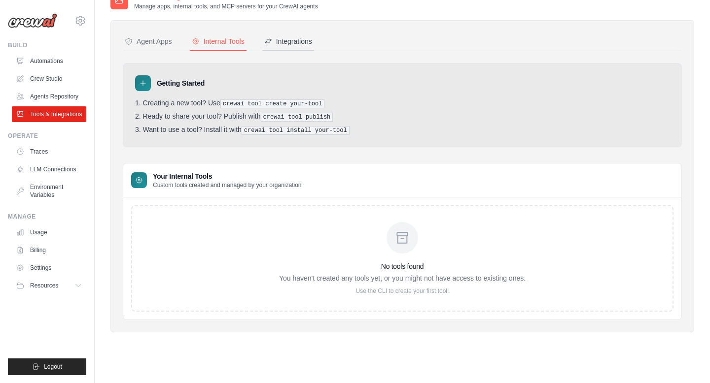
click at [312, 41] on div "Integrations" at bounding box center [288, 41] width 48 height 10
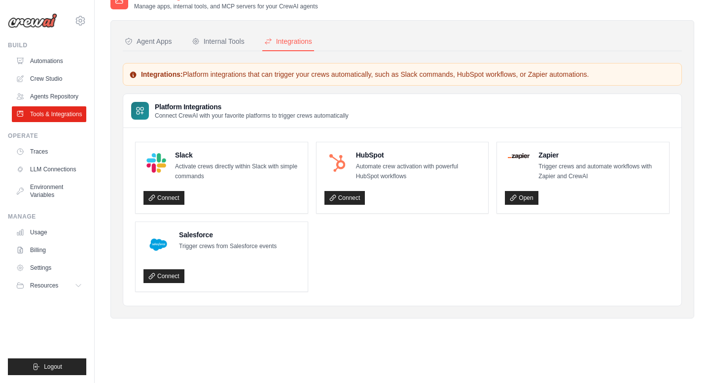
click at [335, 266] on ul "Slack Activate crews directly within Slack with simple commands Connect HubSpot…" at bounding box center [402, 217] width 534 height 150
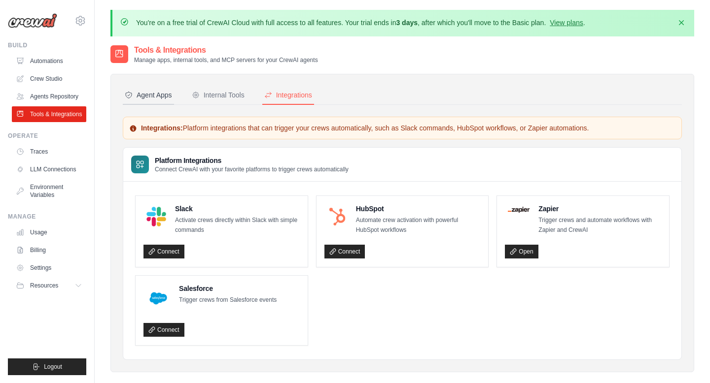
click at [139, 101] on button "Agent Apps" at bounding box center [148, 95] width 51 height 19
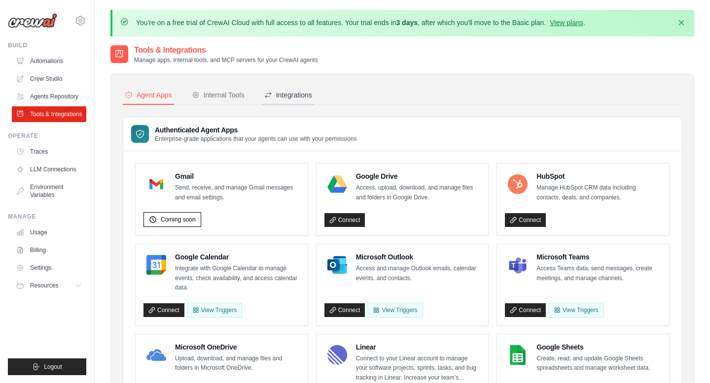
click at [300, 95] on div "Integrations" at bounding box center [288, 95] width 48 height 10
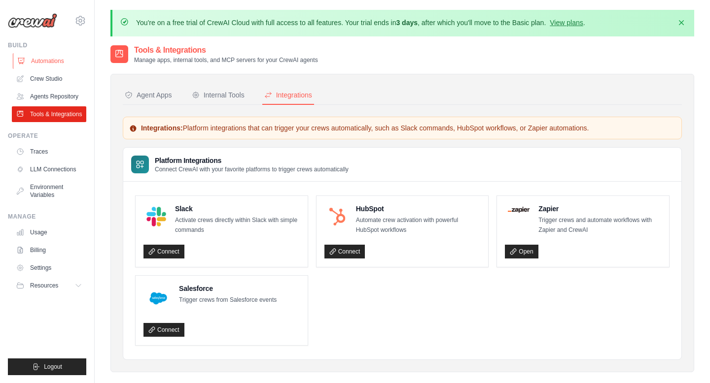
click at [57, 57] on link "Automations" at bounding box center [50, 61] width 74 height 16
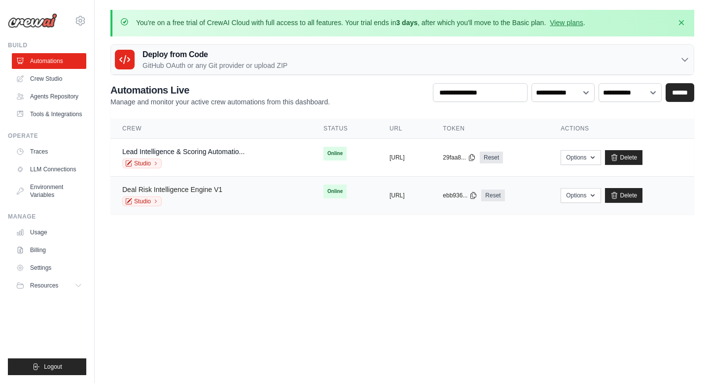
click at [202, 186] on link "Deal Risk Intelligence Engine V1" at bounding box center [172, 190] width 100 height 8
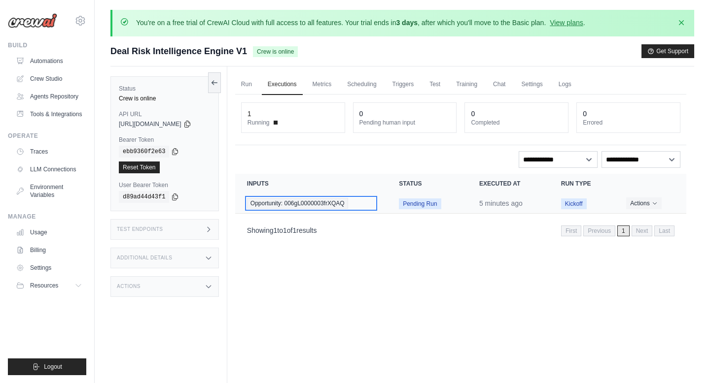
click at [375, 204] on div "Opportunity: 006gL0000003frXQAQ" at bounding box center [311, 203] width 128 height 11
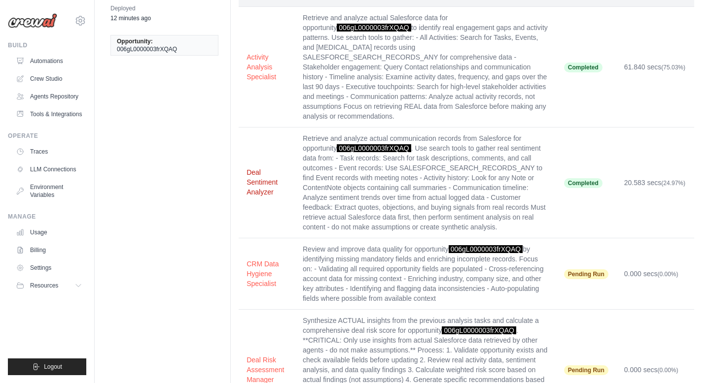
scroll to position [95, 0]
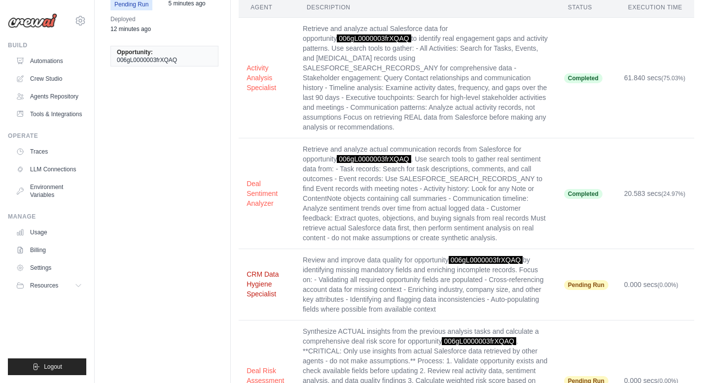
click at [269, 288] on button "CRM Data Hygiene Specialist" at bounding box center [266, 285] width 40 height 30
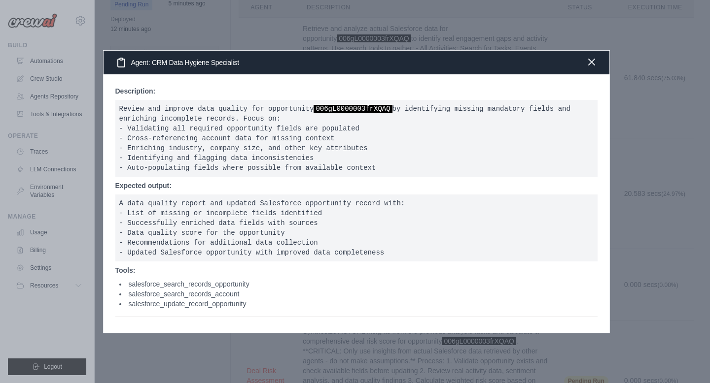
click at [590, 67] on icon "button" at bounding box center [592, 62] width 12 height 12
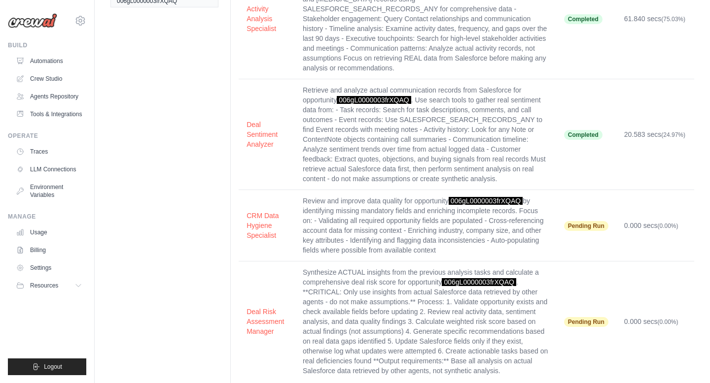
scroll to position [209, 0]
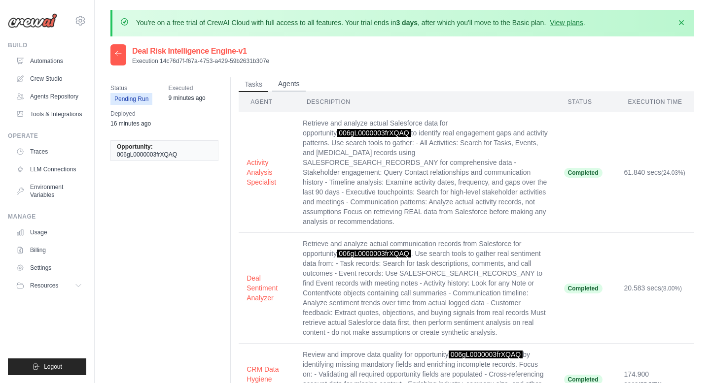
click at [283, 89] on button "Agents" at bounding box center [289, 84] width 34 height 15
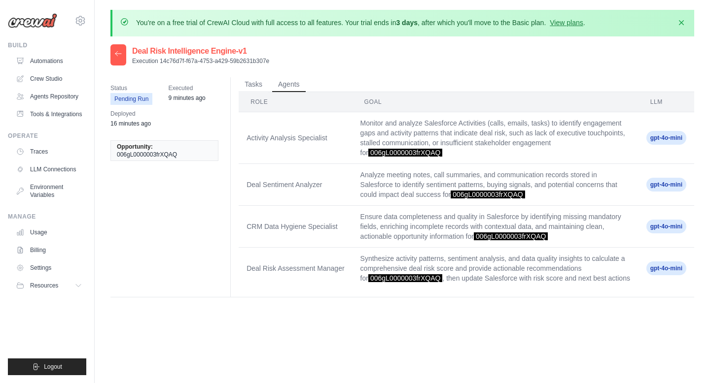
scroll to position [54, 0]
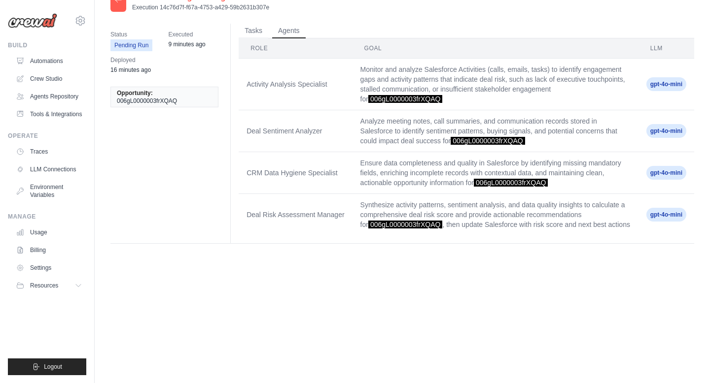
click at [284, 82] on td "Activity Analysis Specialist" at bounding box center [295, 85] width 113 height 52
click at [256, 29] on button "Tasks" at bounding box center [254, 30] width 30 height 15
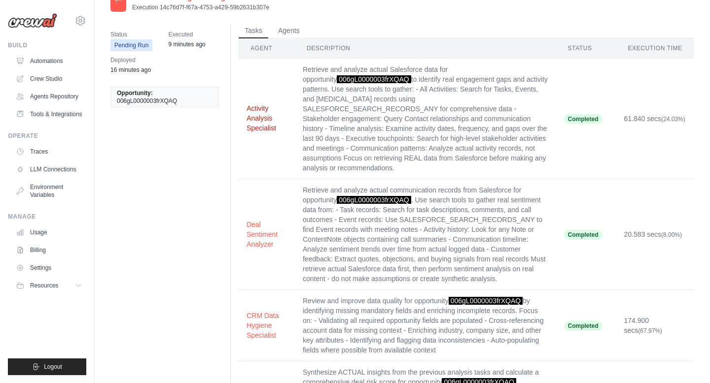
click at [262, 116] on button "Activity Analysis Specialist" at bounding box center [266, 118] width 40 height 30
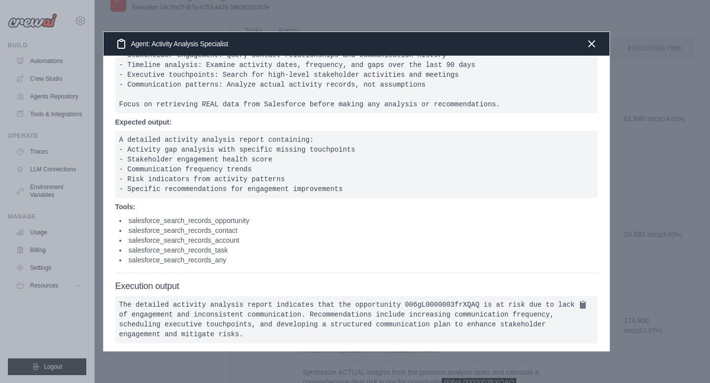
scroll to position [0, 0]
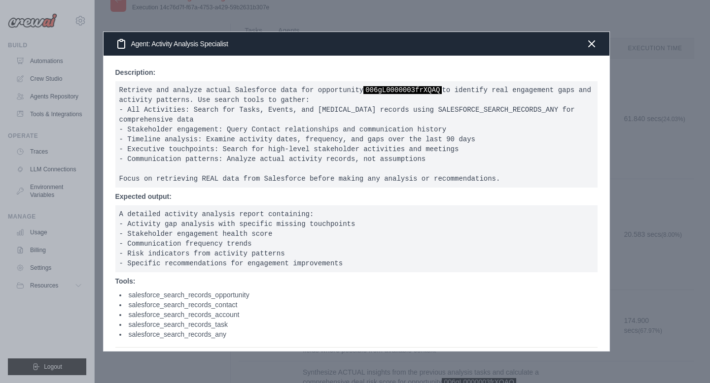
click at [586, 50] on div "Agent: Activity Analysis Specialist" at bounding box center [356, 44] width 506 height 24
click at [588, 48] on icon "button" at bounding box center [592, 43] width 12 height 12
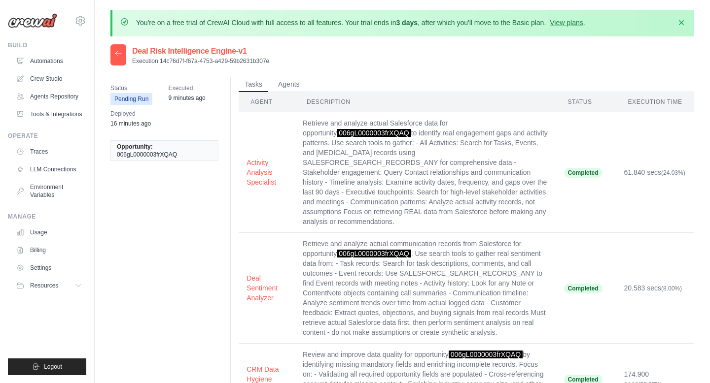
click at [124, 53] on div at bounding box center [118, 54] width 16 height 21
click at [115, 57] on icon at bounding box center [118, 54] width 8 height 8
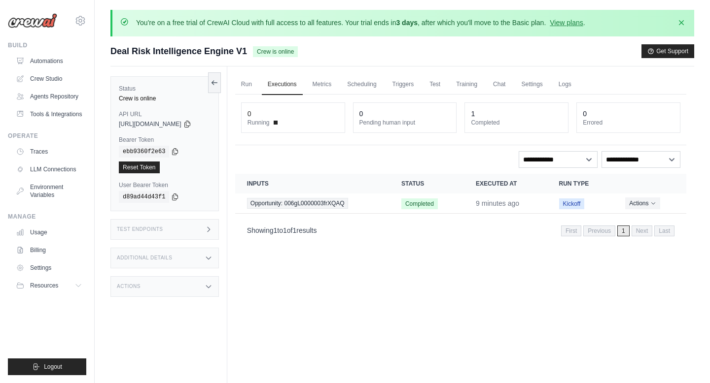
click at [391, 338] on div "Run Executions Metrics Scheduling Triggers Test Training Chat Settings Logs 0 R…" at bounding box center [460, 258] width 467 height 383
click at [654, 204] on icon "Actions for execution" at bounding box center [653, 203] width 6 height 6
click at [459, 264] on div "Run Executions Metrics Scheduling Triggers Test Training Chat Settings Logs 0 R…" at bounding box center [460, 258] width 467 height 383
click at [487, 126] on div "1 Completed" at bounding box center [516, 118] width 103 height 30
click at [511, 84] on link "Chat" at bounding box center [499, 84] width 24 height 21
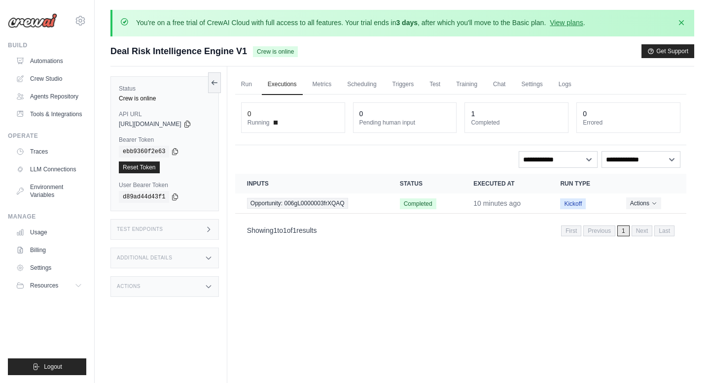
click at [294, 158] on div "**********" at bounding box center [460, 159] width 439 height 17
